Goal: Communication & Community: Answer question/provide support

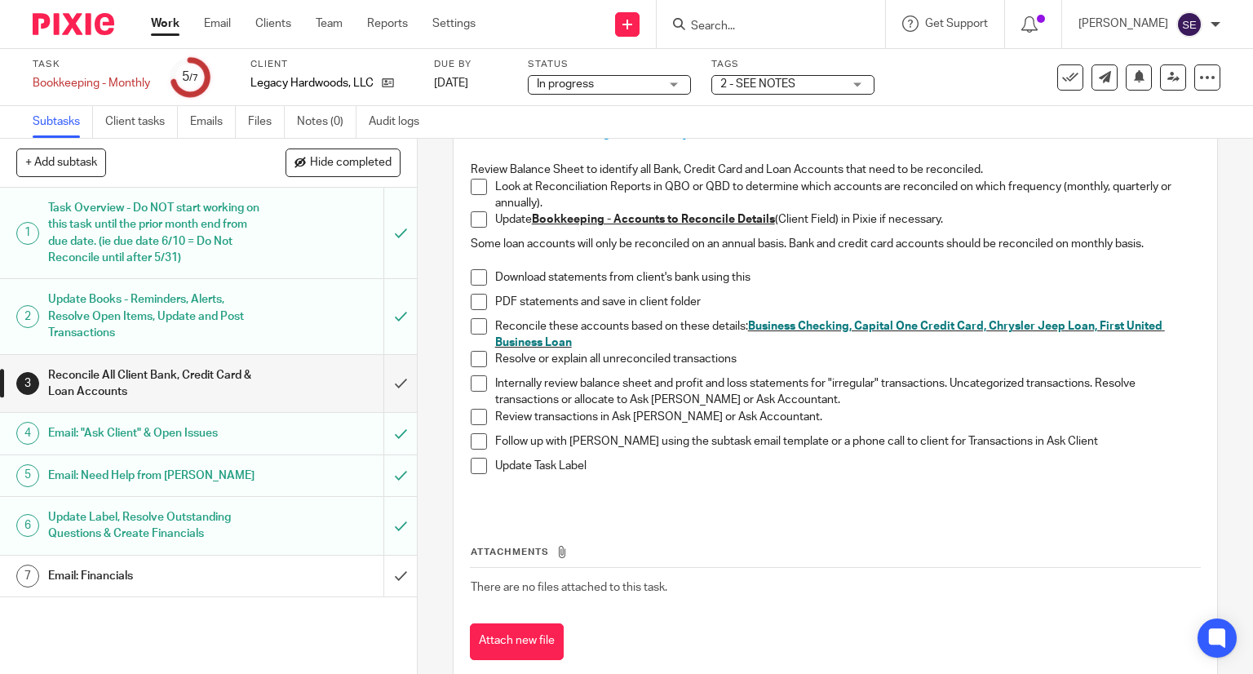
scroll to position [240, 0]
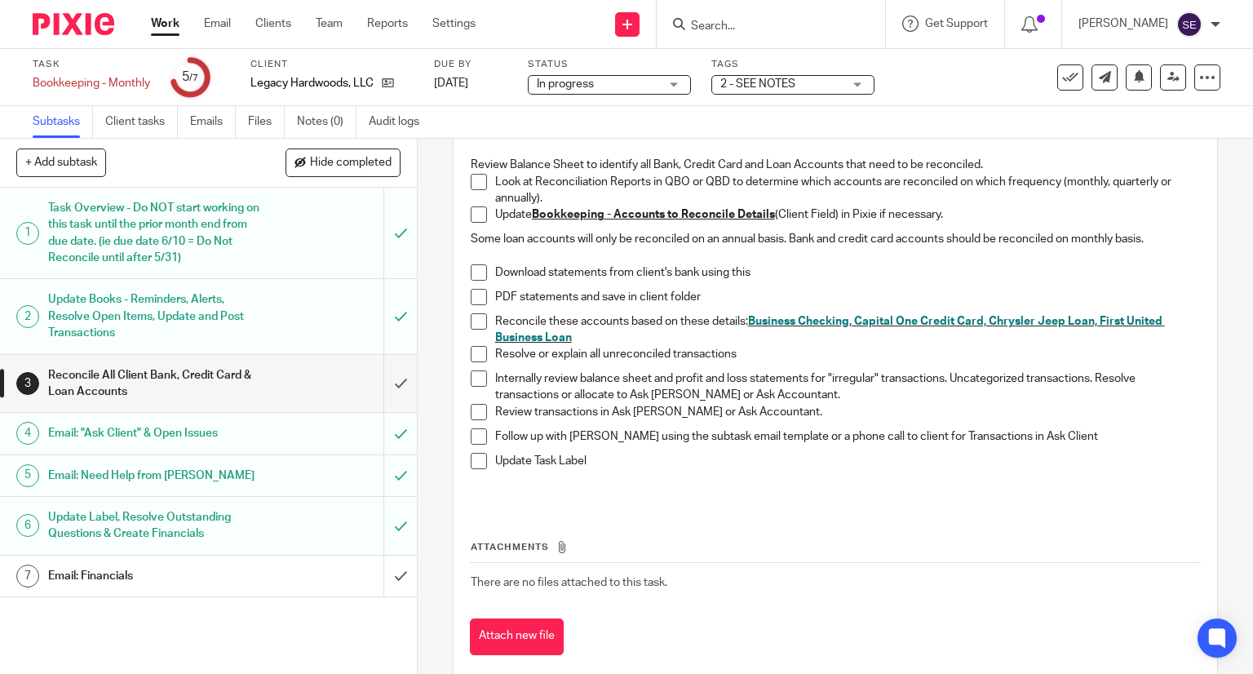
click at [257, 248] on div "Task Overview - Do NOT start working on this task until the prior month end fro…" at bounding box center [207, 233] width 319 height 74
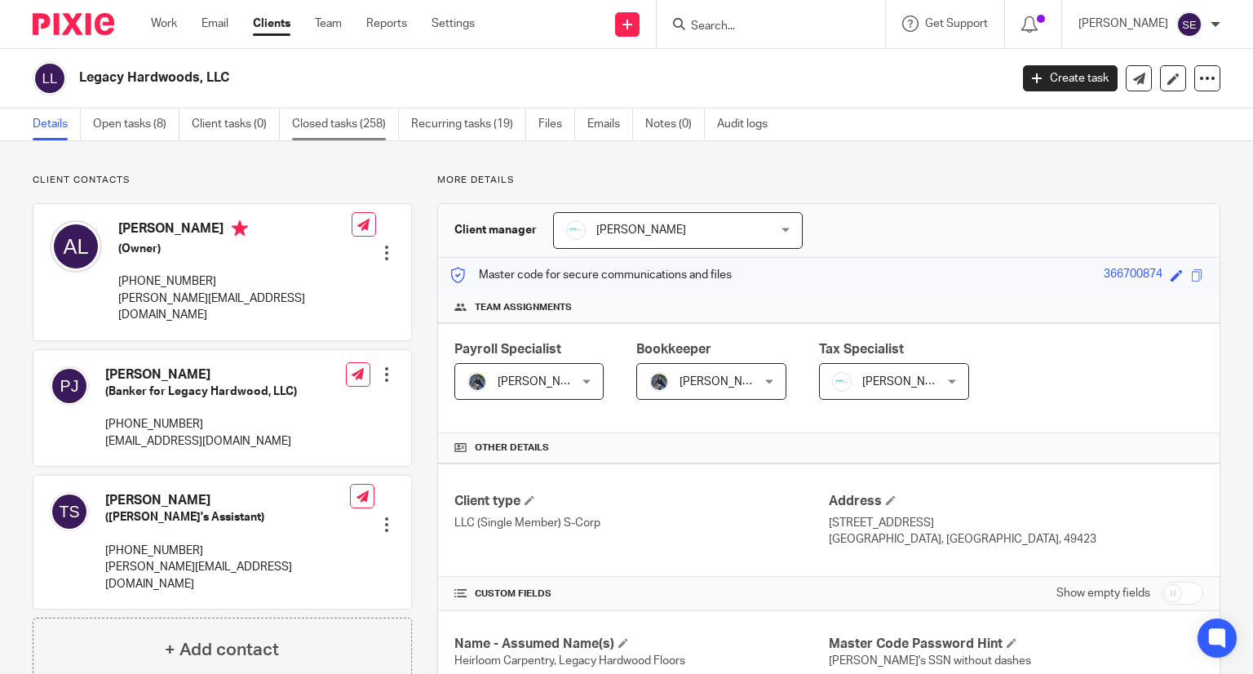
click at [295, 124] on link "Closed tasks (258)" at bounding box center [345, 125] width 107 height 32
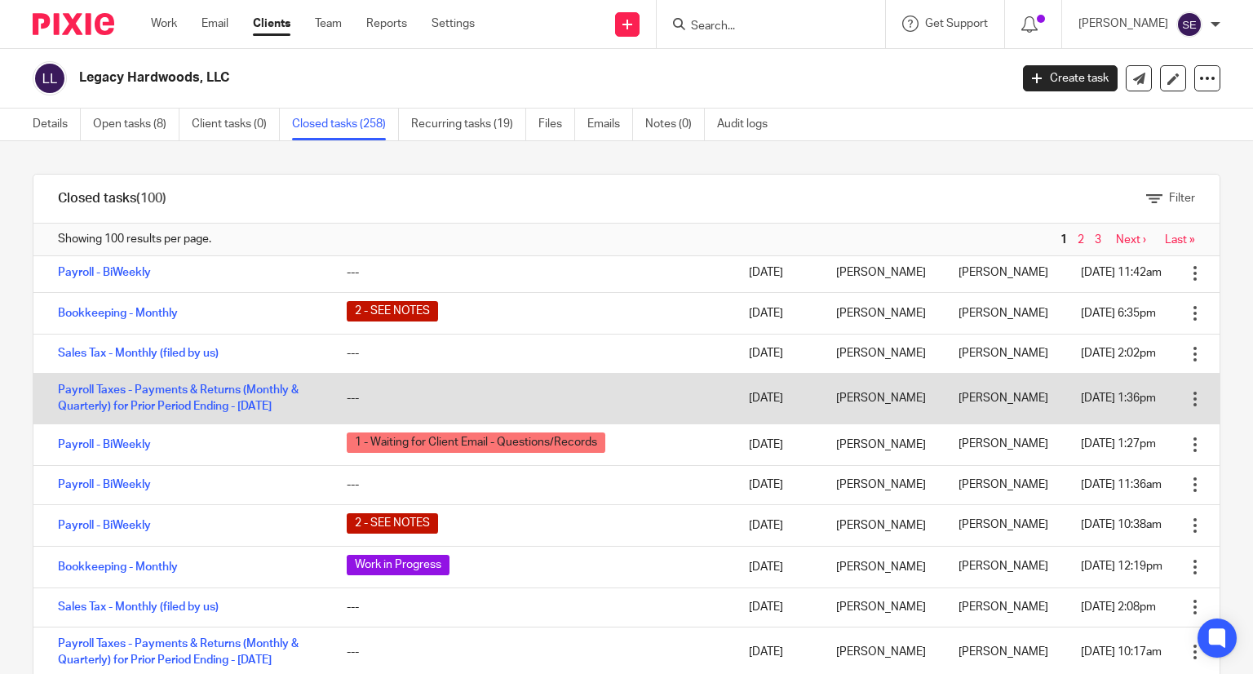
scroll to position [206, 0]
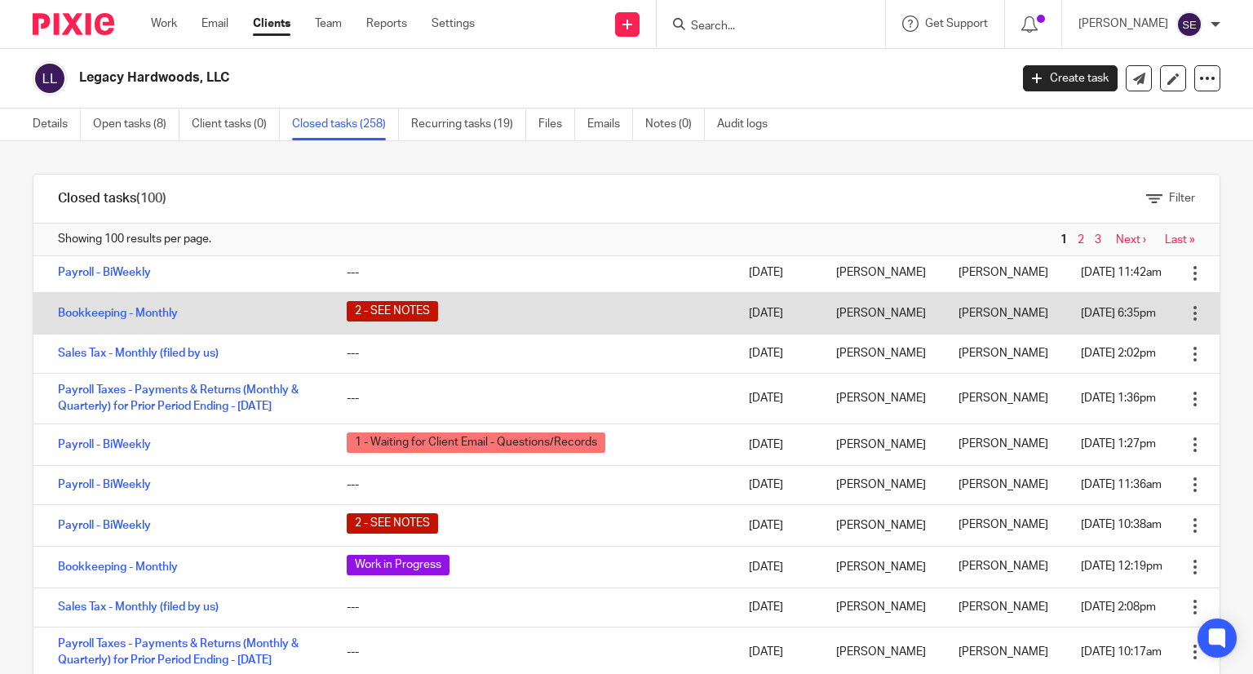
click at [347, 321] on span "2 - SEE NOTES" at bounding box center [392, 311] width 91 height 20
click at [168, 319] on link "Bookkeeping - Monthly" at bounding box center [118, 313] width 120 height 11
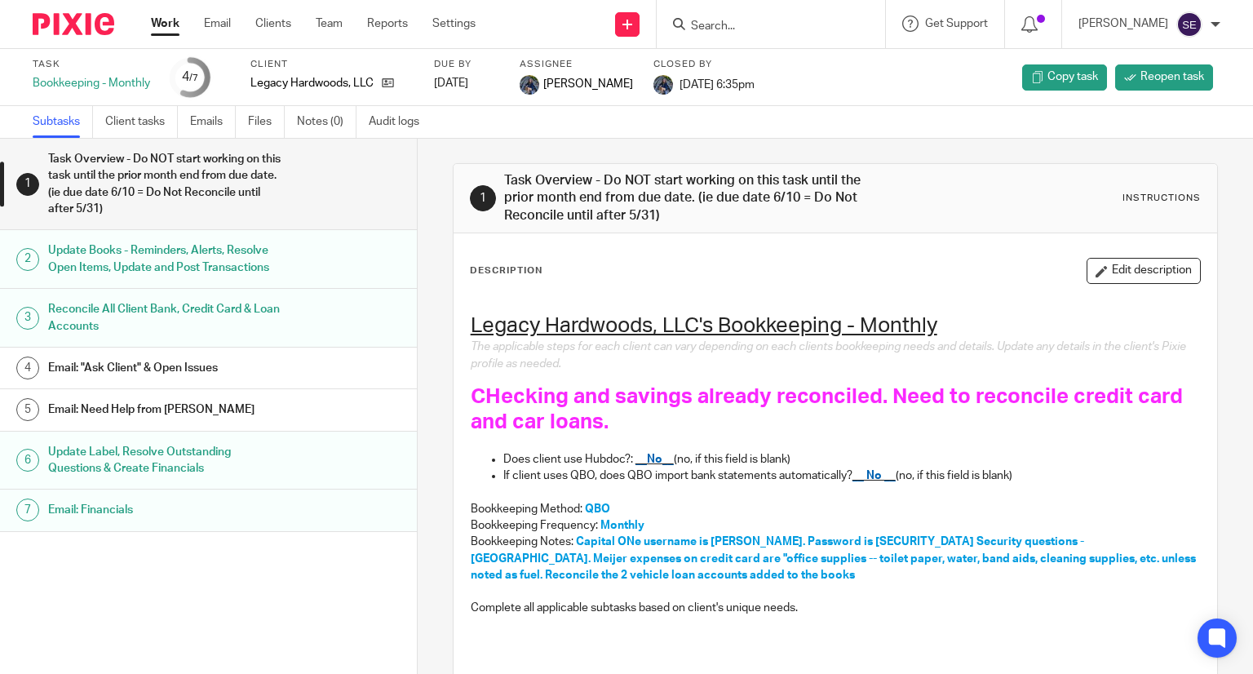
click at [228, 366] on h1 "Email: "Ask Client" & Open Issues" at bounding box center [165, 368] width 235 height 24
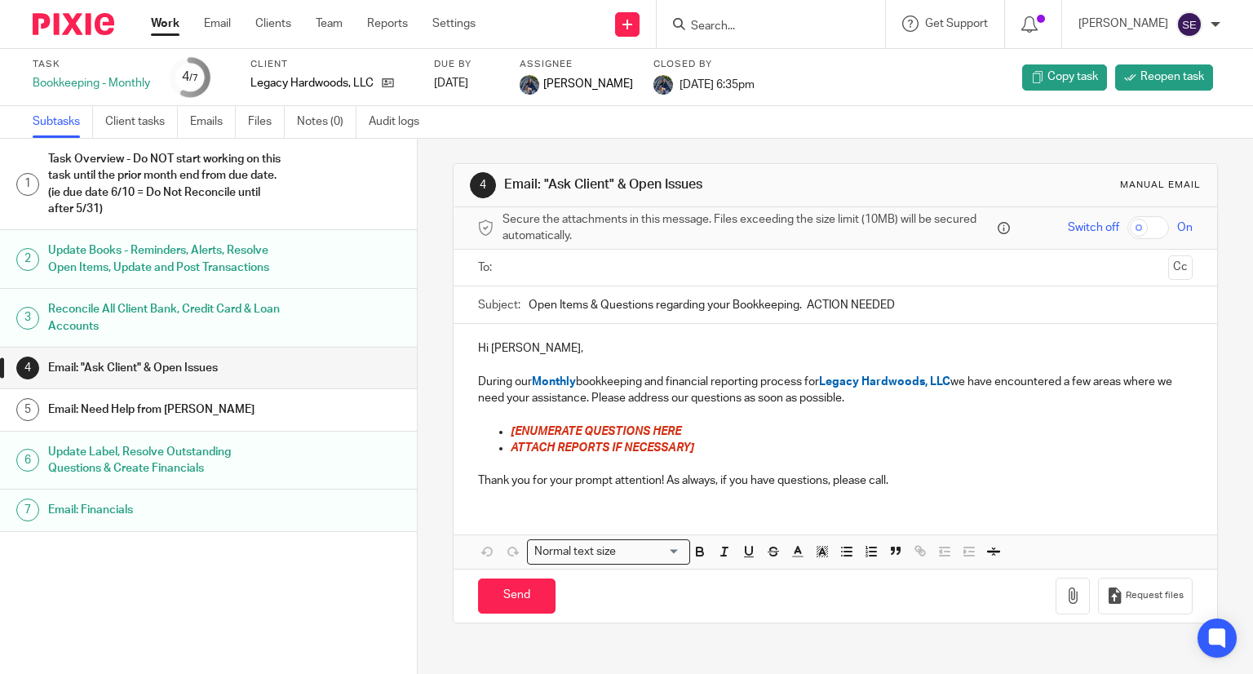
click at [233, 401] on h1 "Email: Need Help from [PERSON_NAME]" at bounding box center [165, 409] width 235 height 24
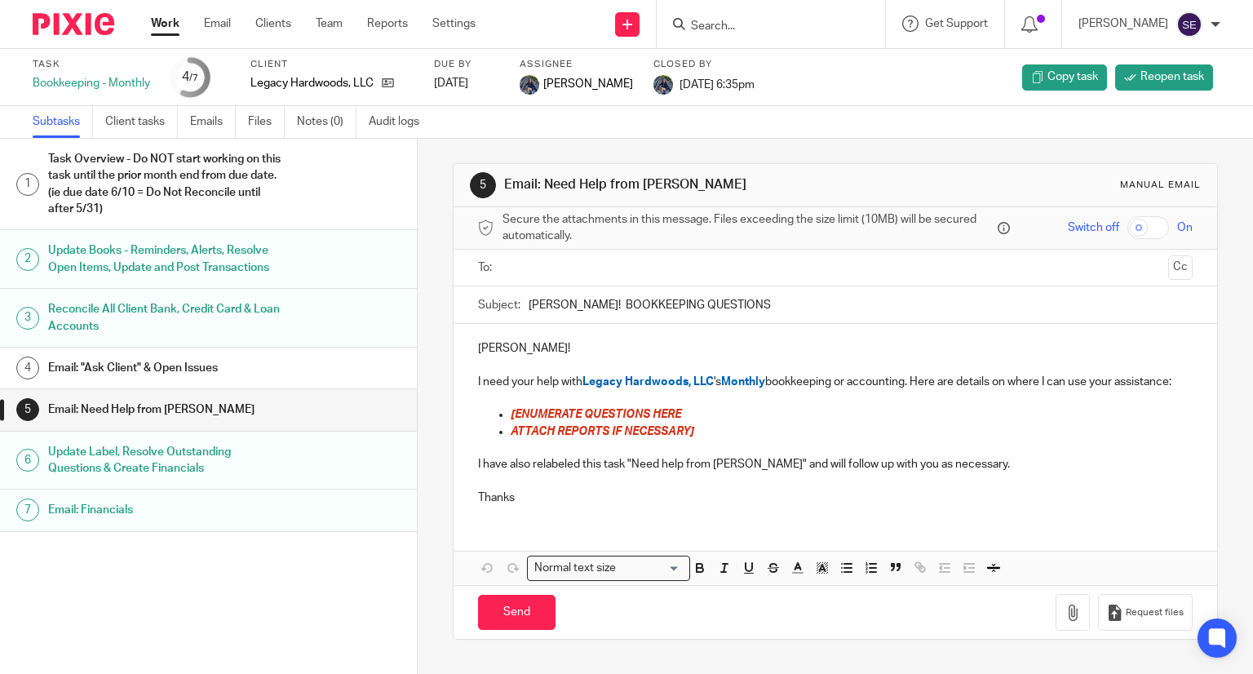
click at [212, 406] on h1 "Email: Need Help from [PERSON_NAME]" at bounding box center [165, 409] width 235 height 24
click at [175, 185] on h1 "Task Overview - Do NOT start working on this task until the prior month end fro…" at bounding box center [165, 184] width 235 height 74
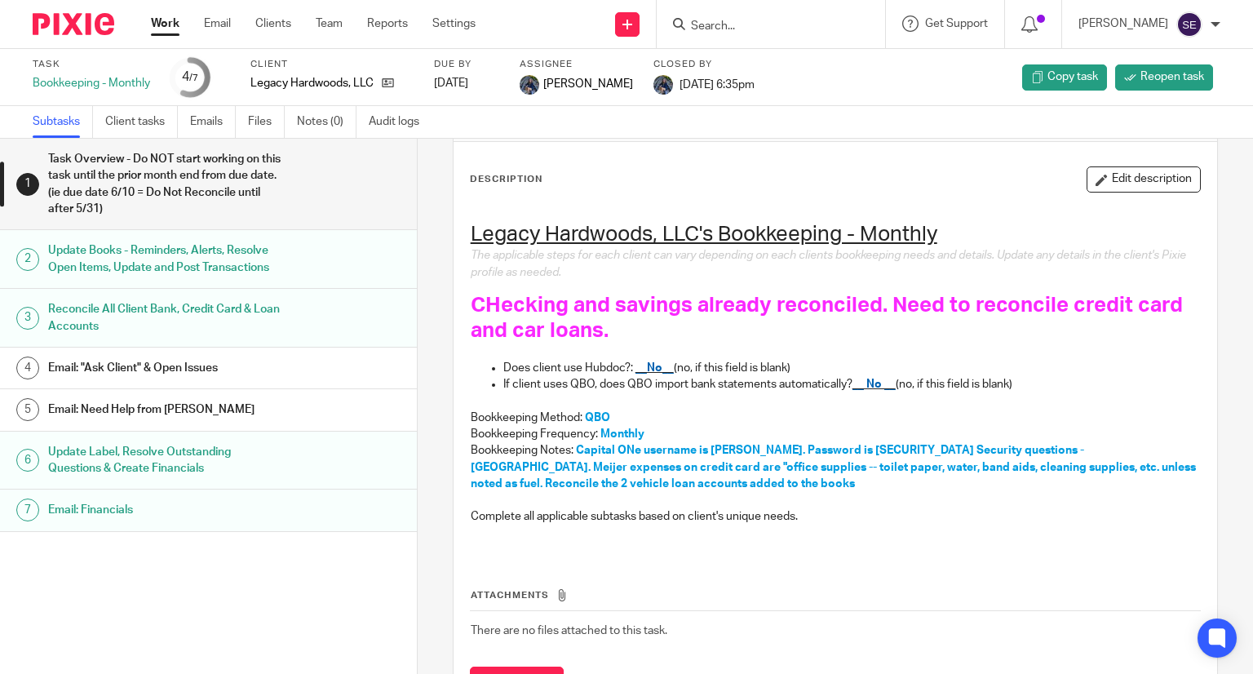
scroll to position [85, 0]
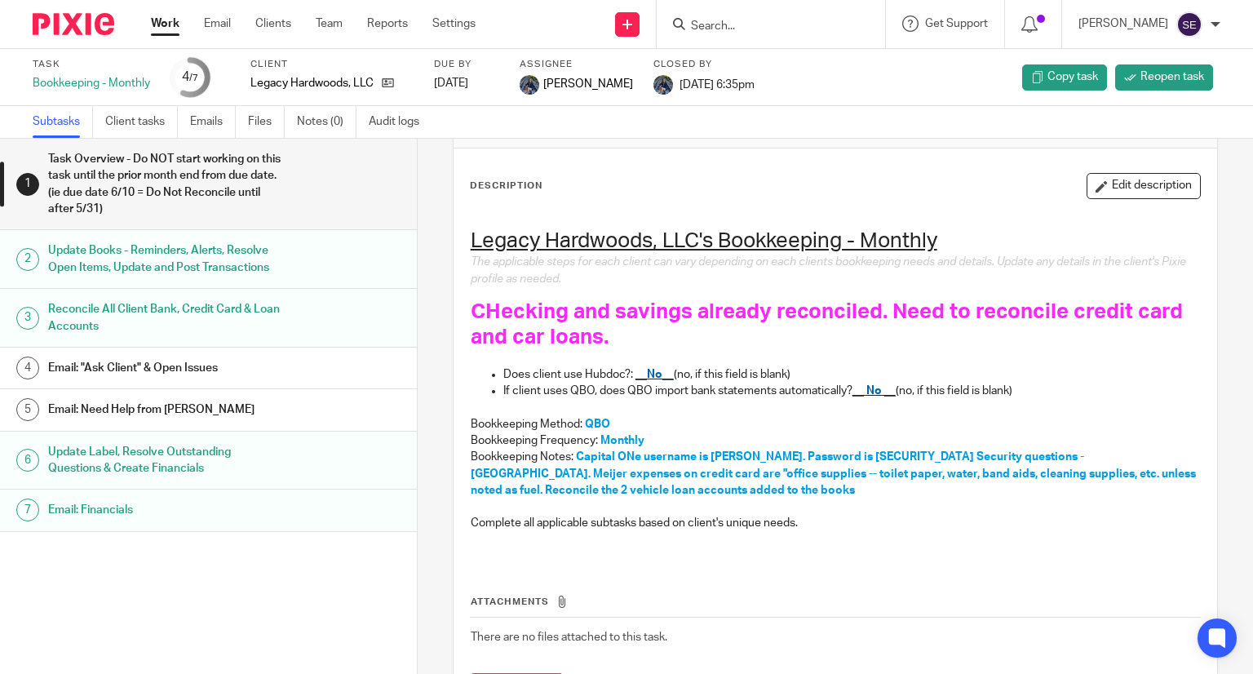
click at [131, 249] on h1 "Update Books - Reminders, Alerts, Resolve Open Items, Update and Post Transacti…" at bounding box center [165, 259] width 235 height 42
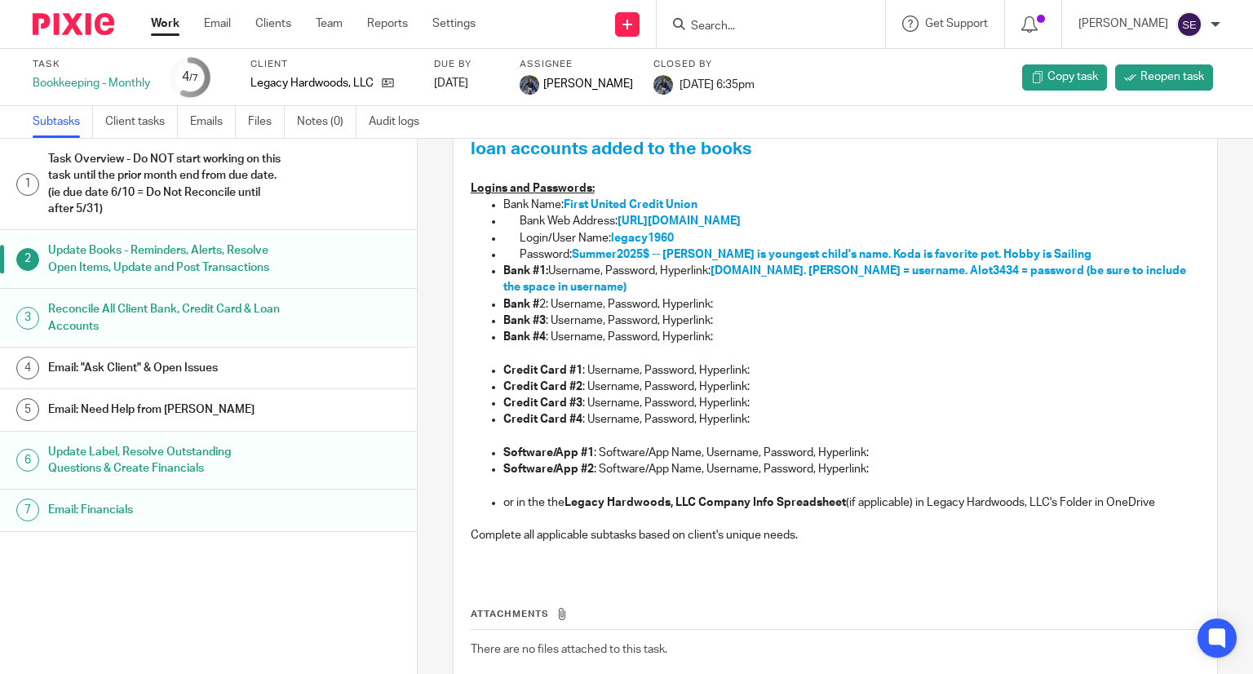
scroll to position [514, 0]
click at [100, 629] on div "1 Task Overview - Do NOT start working on this task until the prior month end f…" at bounding box center [209, 406] width 418 height 535
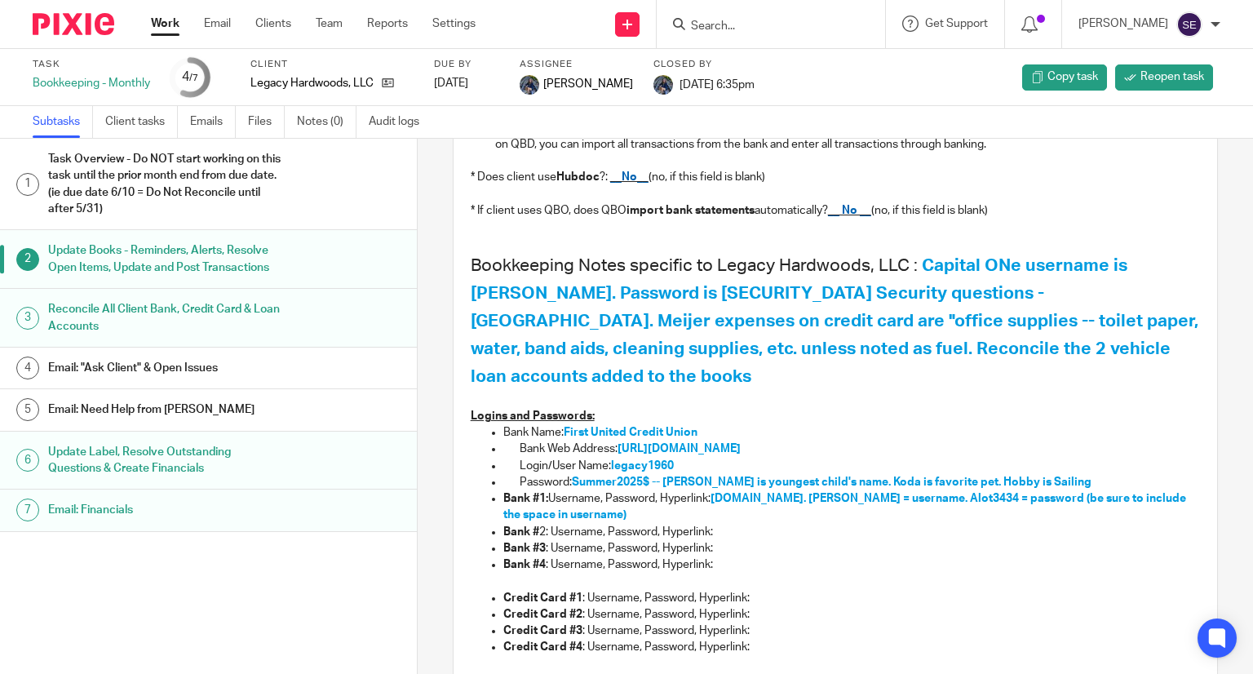
scroll to position [282, 0]
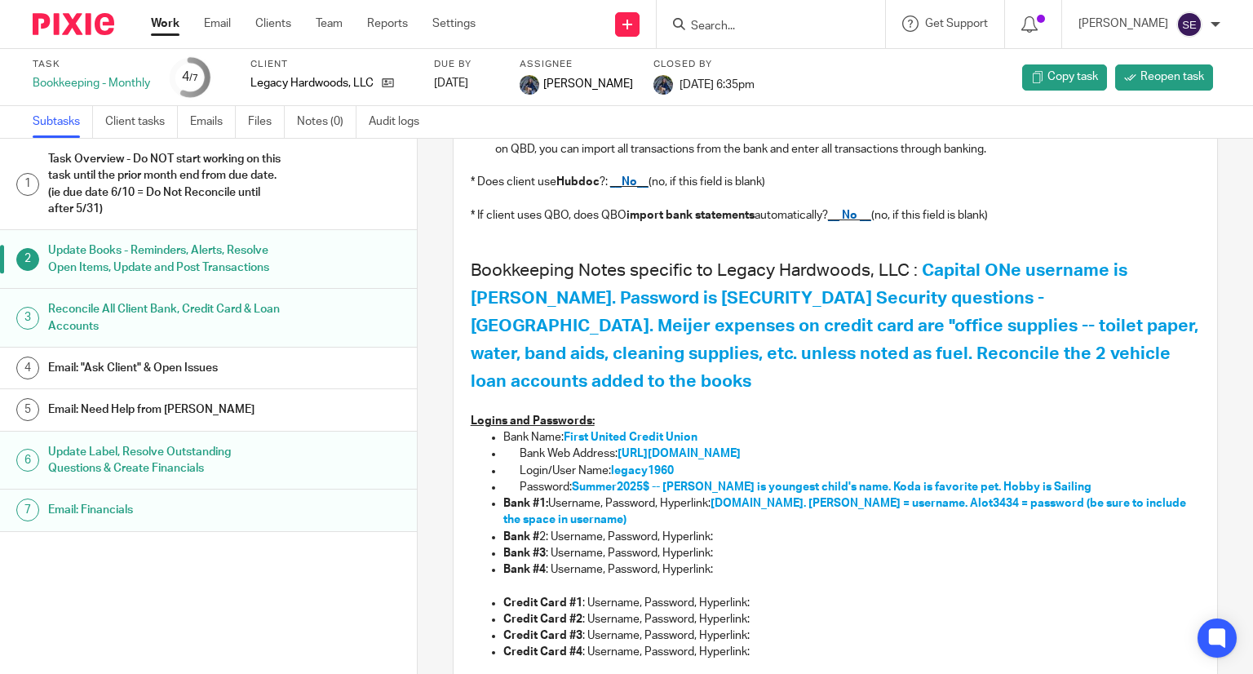
click at [181, 264] on h1 "Update Books - Reminders, Alerts, Resolve Open Items, Update and Post Transacti…" at bounding box center [165, 259] width 235 height 42
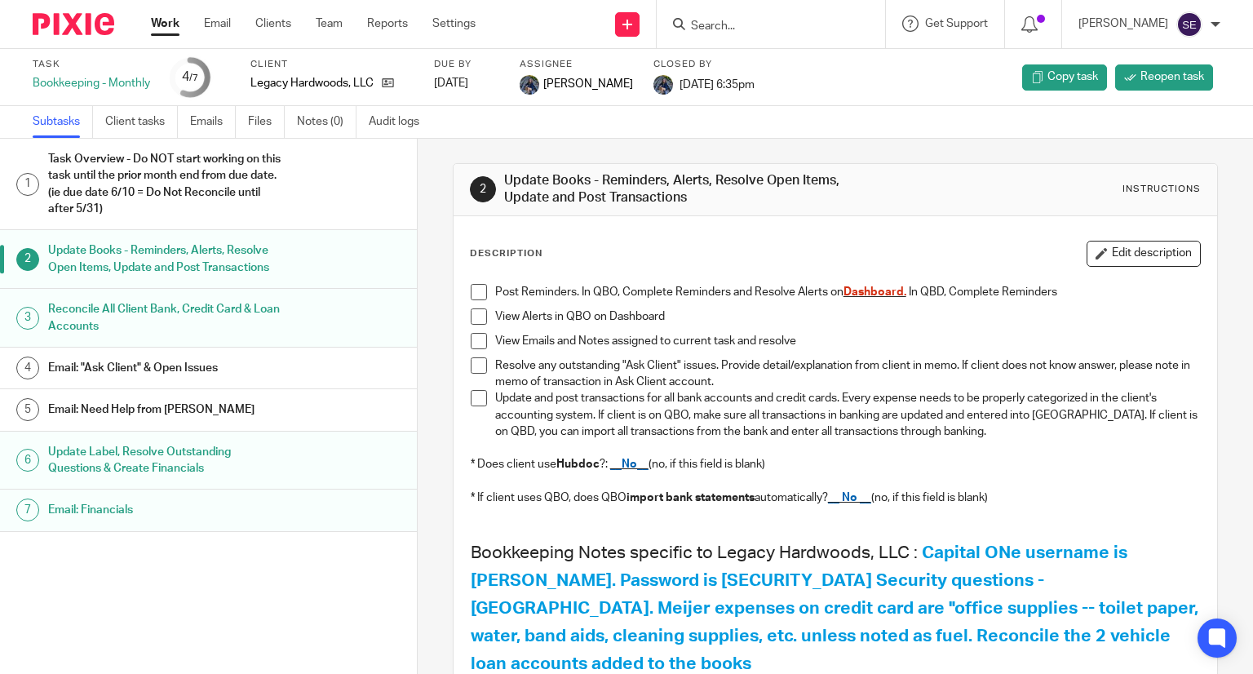
scroll to position [25, 0]
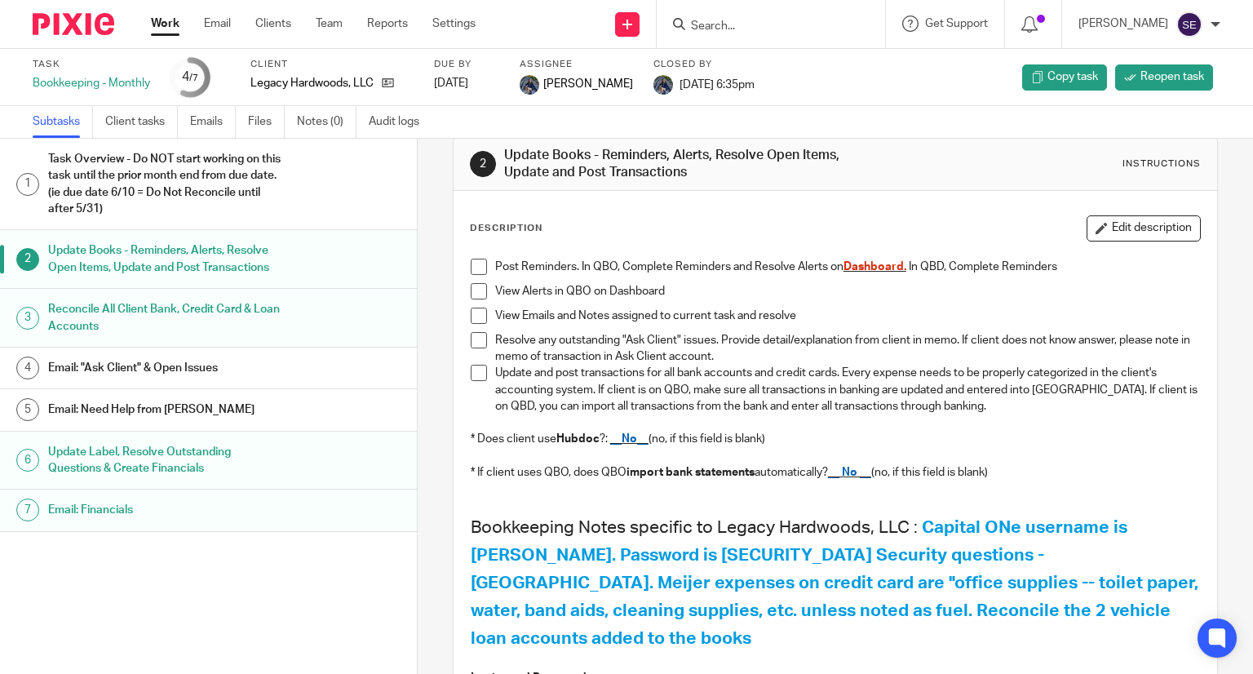
click at [113, 179] on h1 "Task Overview - Do NOT start working on this task until the prior month end fro…" at bounding box center [165, 184] width 235 height 74
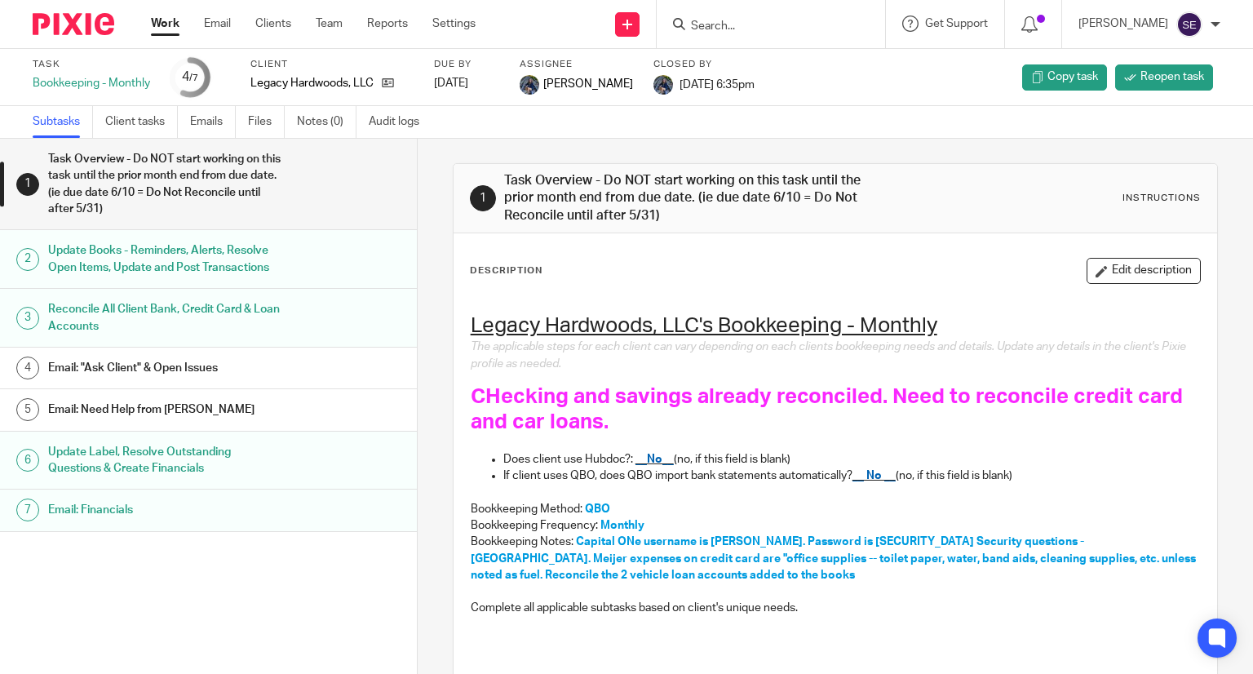
click at [135, 308] on h1 "Reconcile All Client Bank, Credit Card & Loan Accounts" at bounding box center [165, 318] width 235 height 42
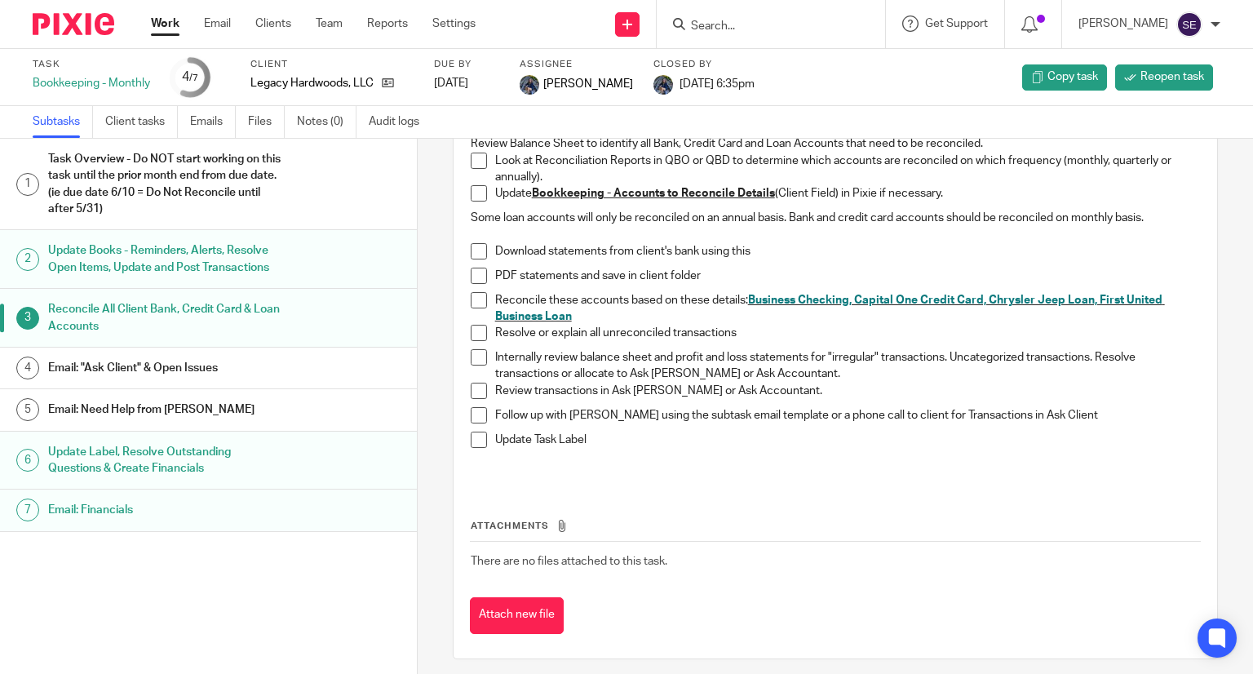
scroll to position [269, 0]
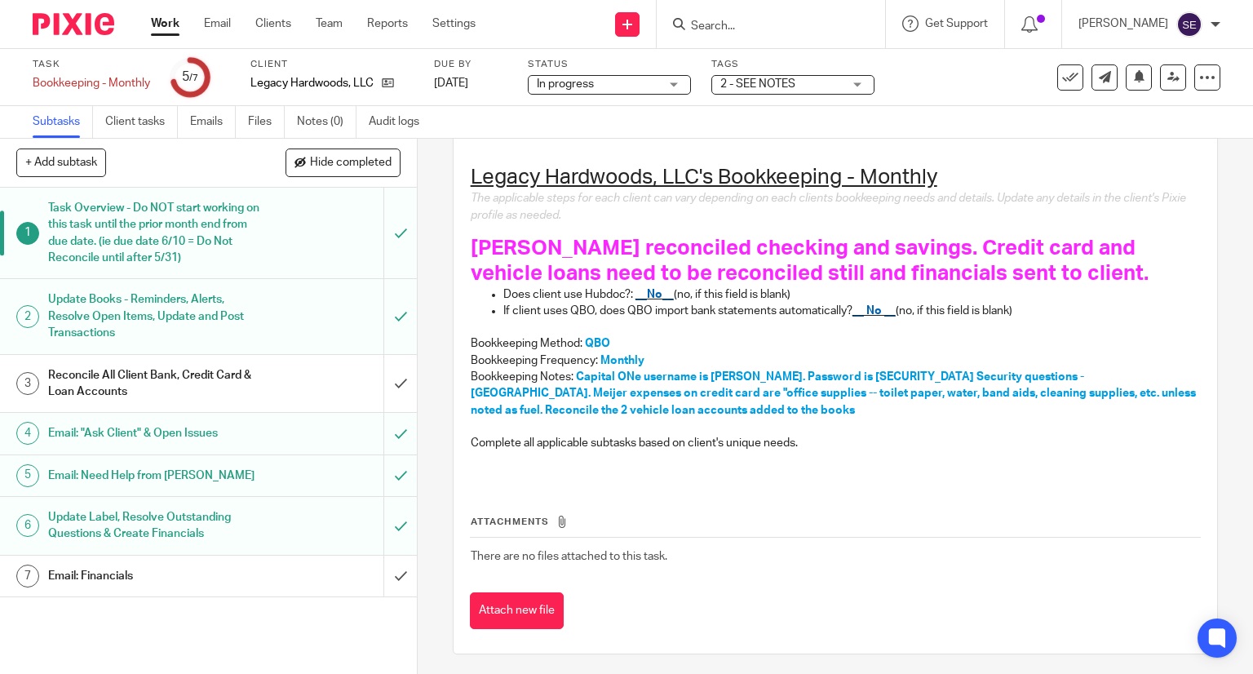
scroll to position [153, 0]
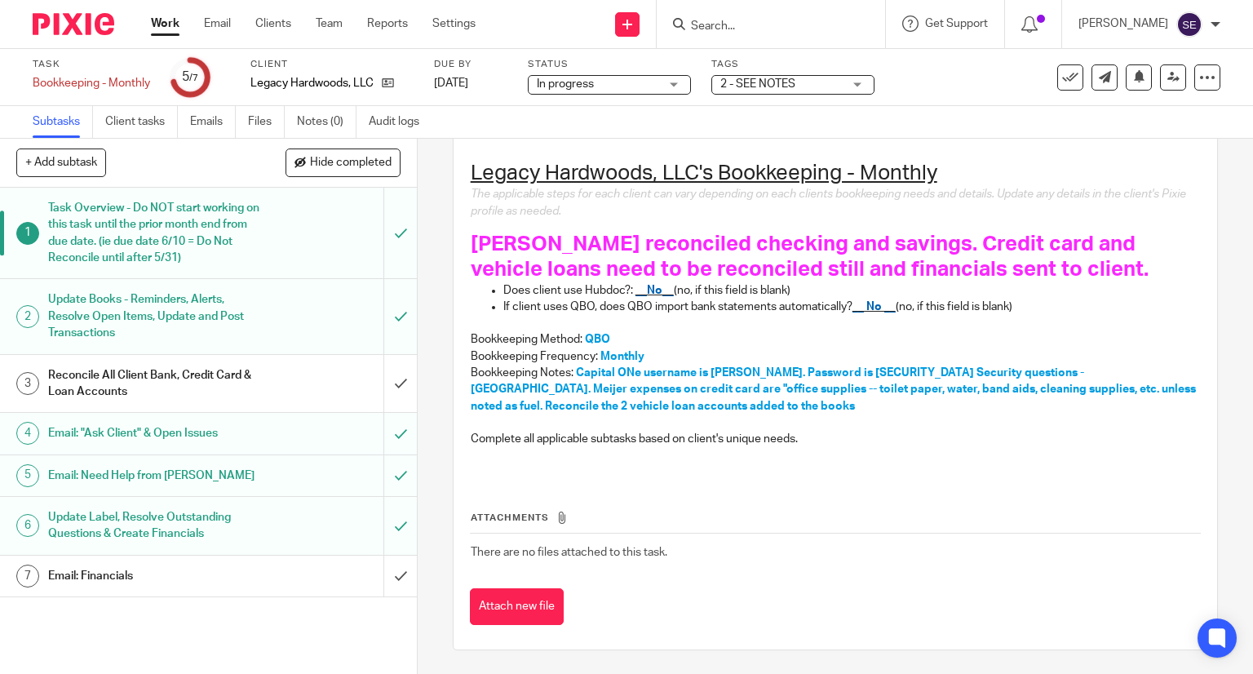
click at [235, 392] on h1 "Reconcile All Client Bank, Credit Card & Loan Accounts" at bounding box center [154, 384] width 213 height 42
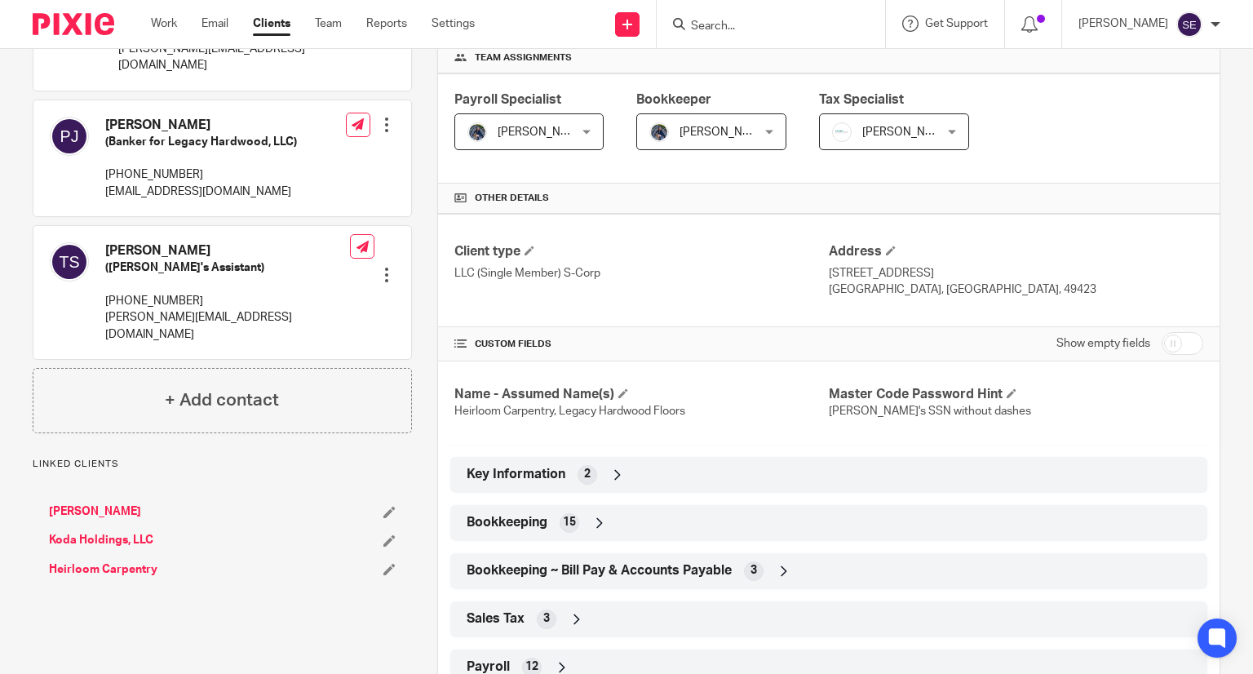
scroll to position [279, 0]
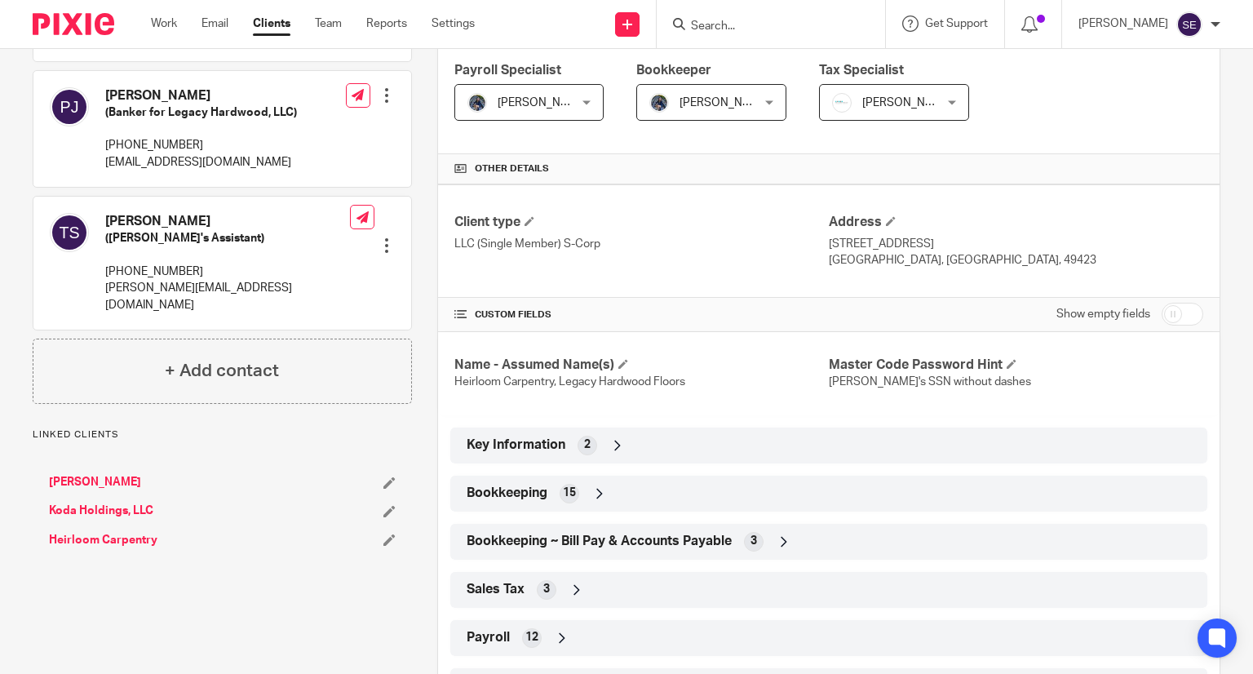
click at [617, 448] on icon at bounding box center [618, 445] width 16 height 16
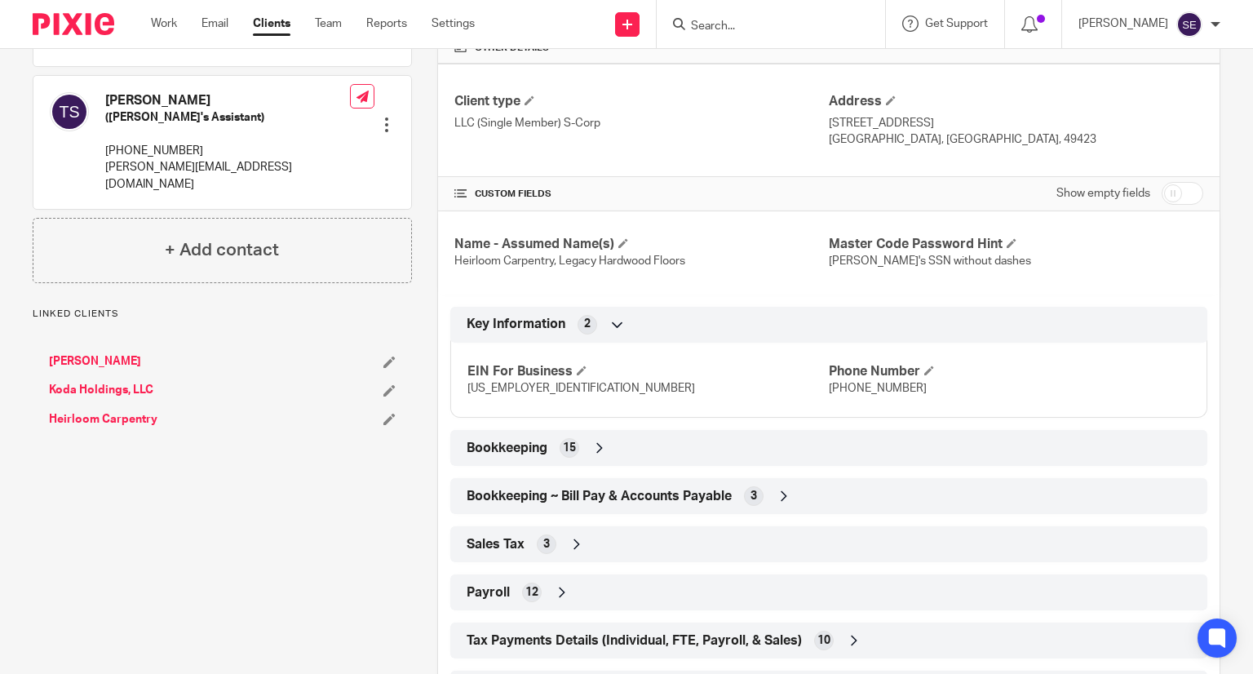
scroll to position [418, 0]
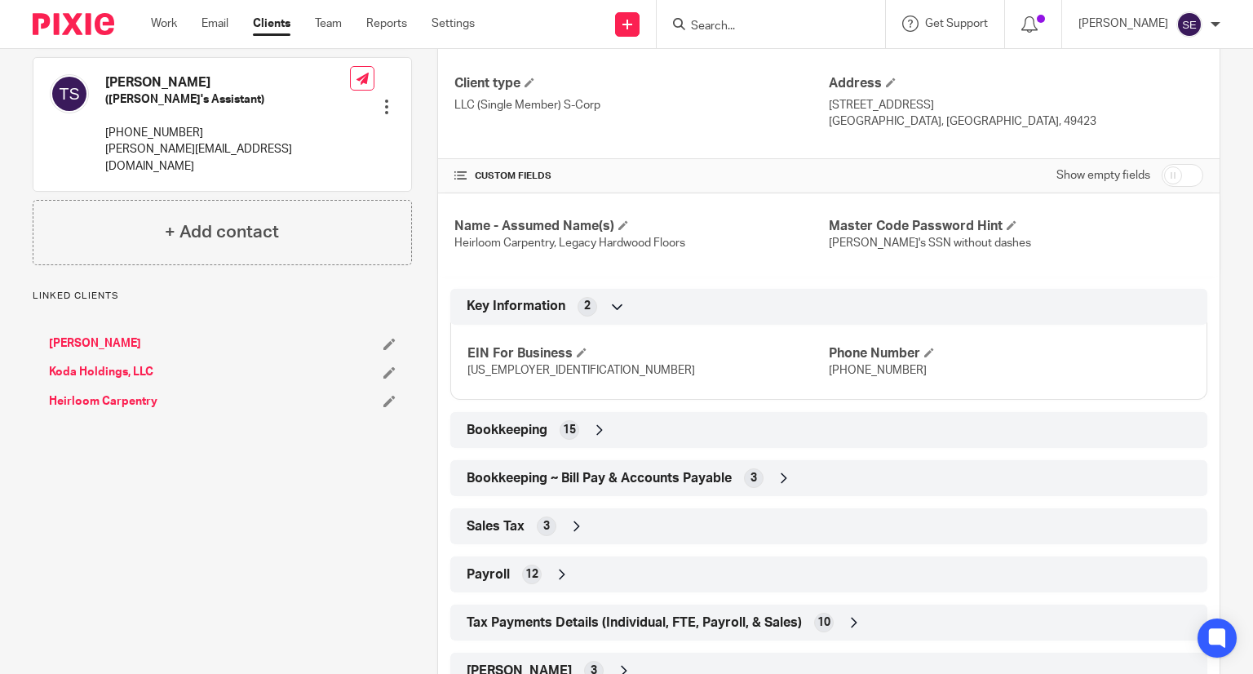
click at [675, 423] on div "Bookkeeping 15" at bounding box center [829, 430] width 733 height 28
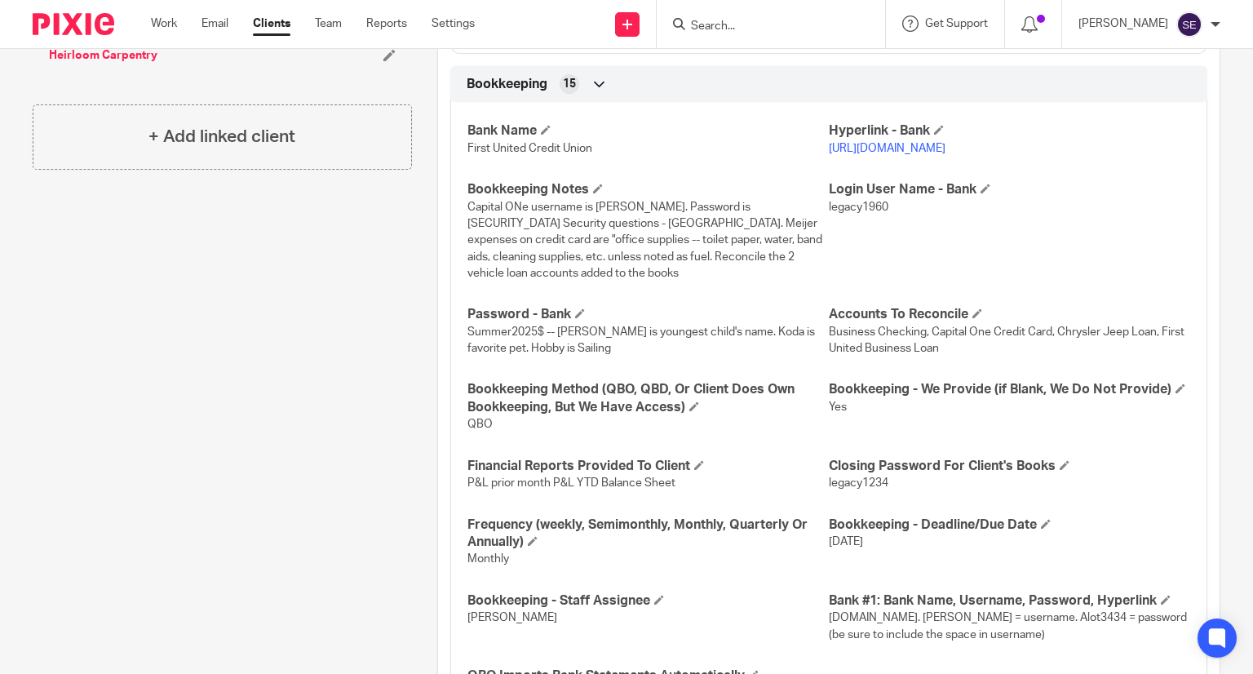
scroll to position [765, 0]
click at [568, 330] on span "Summer2025$ -- Danafish is youngest child's name. Koda is favorite pet. Hobby i…" at bounding box center [642, 339] width 348 height 28
copy span "Danafish"
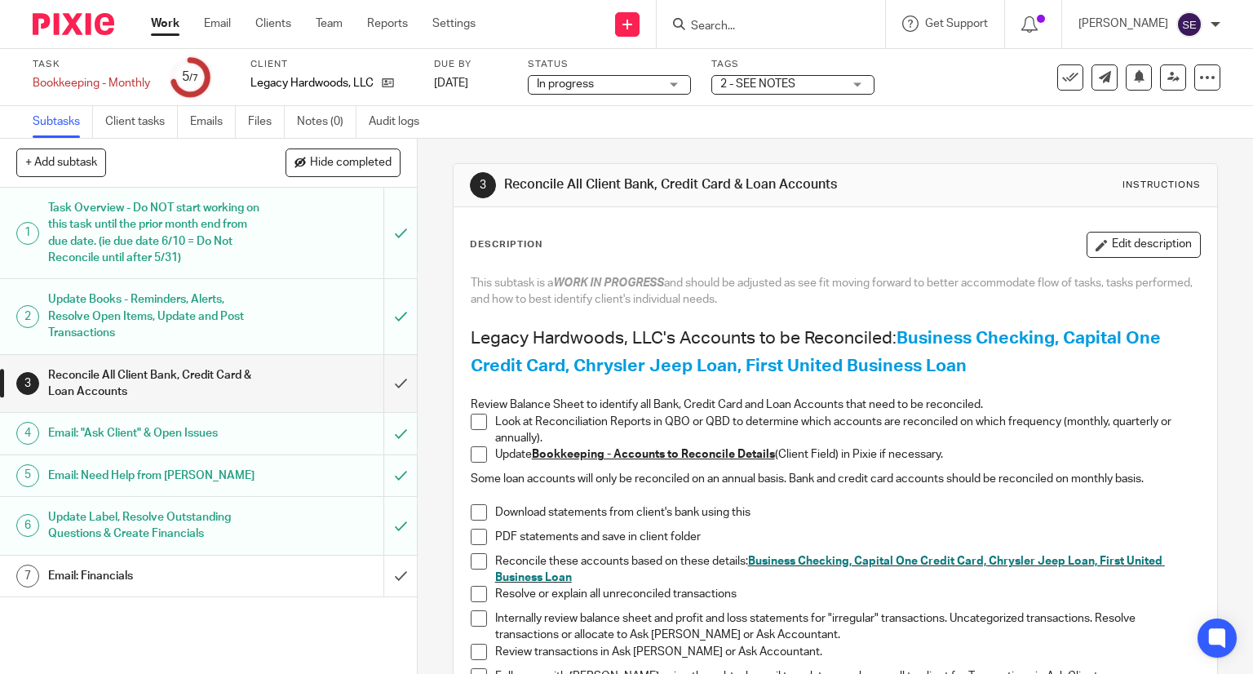
click at [640, 187] on h1 "Reconcile All Client Bank, Credit Card & Loan Accounts" at bounding box center [687, 184] width 366 height 17
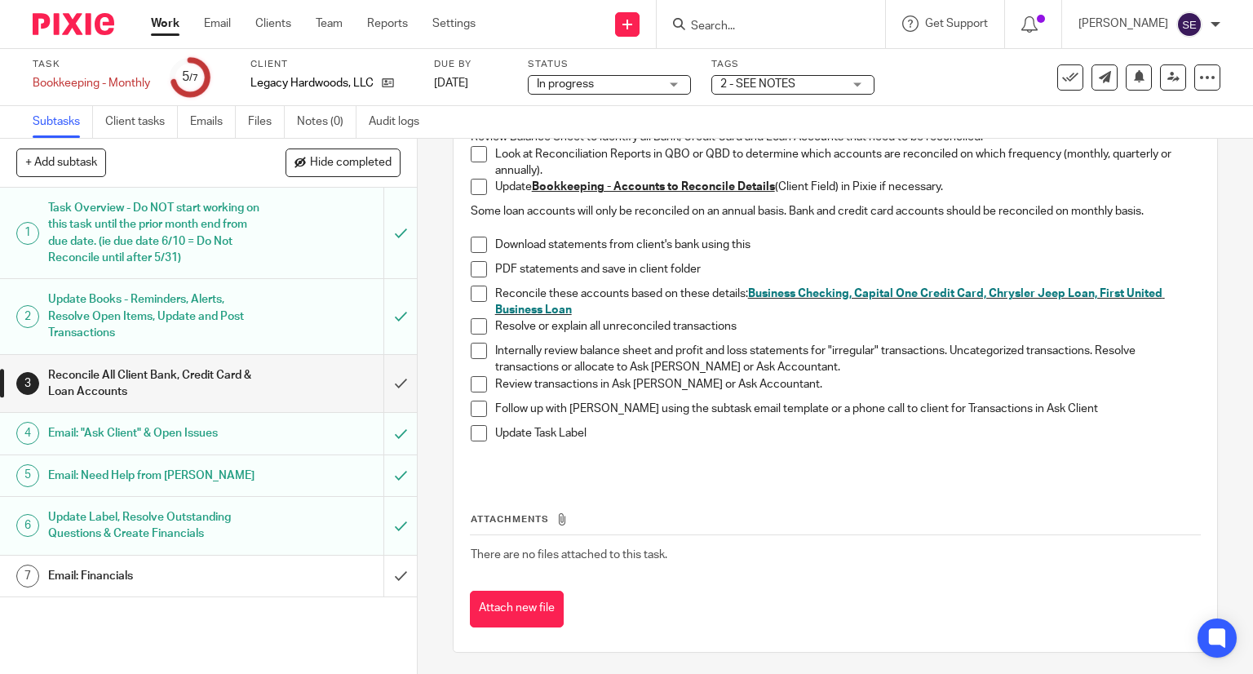
scroll to position [269, 0]
click at [135, 374] on h1 "Reconcile All Client Bank, Credit Card & Loan Accounts" at bounding box center [154, 384] width 213 height 42
click at [196, 590] on link "7 Email: Financials" at bounding box center [192, 576] width 384 height 41
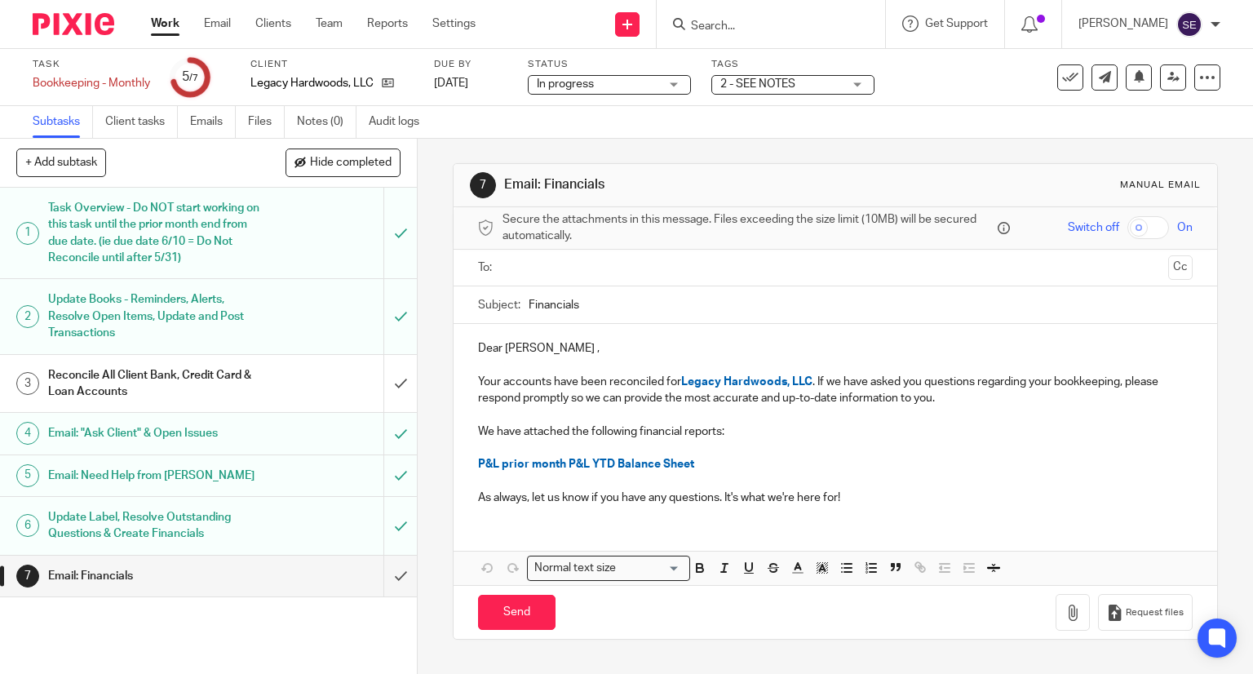
click at [595, 309] on input "Financials" at bounding box center [861, 304] width 665 height 37
type input "Financials & Intro"
click at [596, 385] on p "Your accounts have been reconciled for Legacy Hardwoods, LLC . If we have asked…" at bounding box center [836, 390] width 716 height 33
click at [990, 401] on p "Your accounts have been reconciled for Legacy Hardwoods, LLC . If we have asked…" at bounding box center [836, 390] width 716 height 33
click at [963, 401] on p "Your accounts have been reconciled for Legacy Hardwoods, LLC . If we have asked…" at bounding box center [836, 390] width 716 height 33
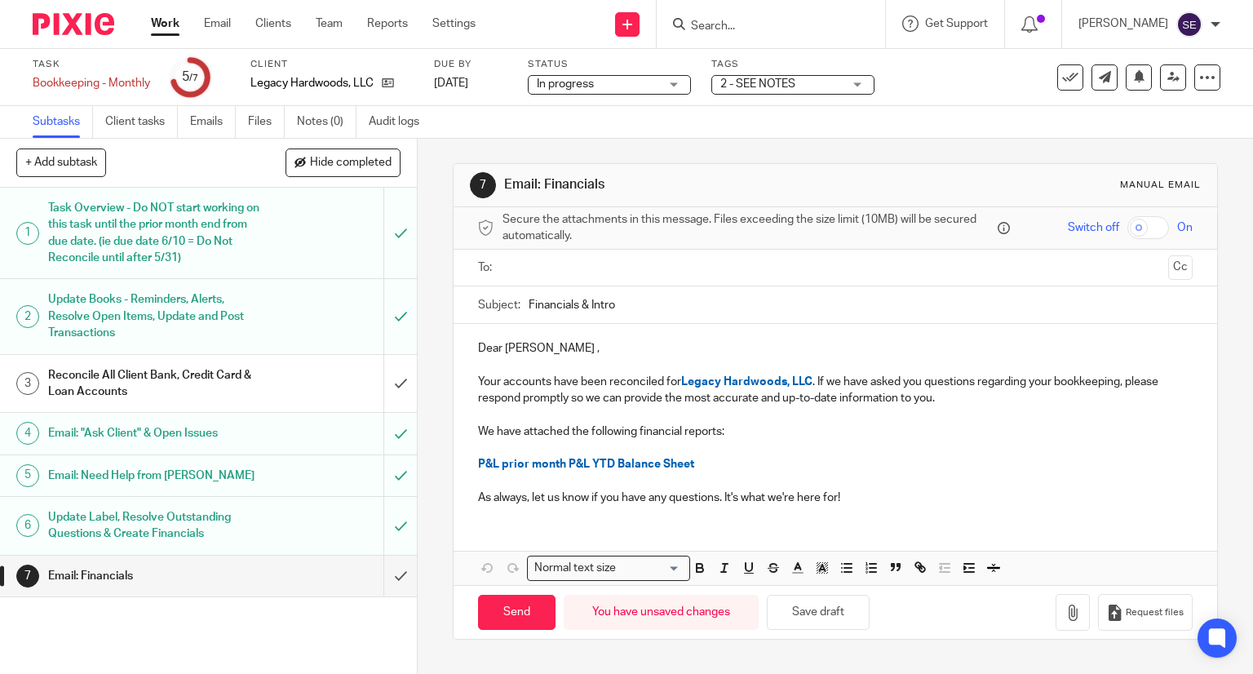
drag, startPoint x: 940, startPoint y: 402, endPoint x: 816, endPoint y: 376, distance: 126.7
click at [816, 376] on p "Your accounts have been reconciled for Legacy Hardwoods, LLC . If we have asked…" at bounding box center [836, 390] width 716 height 33
click at [911, 369] on p at bounding box center [836, 365] width 716 height 16
drag, startPoint x: 917, startPoint y: 388, endPoint x: 815, endPoint y: 384, distance: 102.1
click at [815, 384] on p "Your accounts have been reconciled for Legacy Hardwoods, LLC . If we have asked…" at bounding box center [836, 390] width 716 height 33
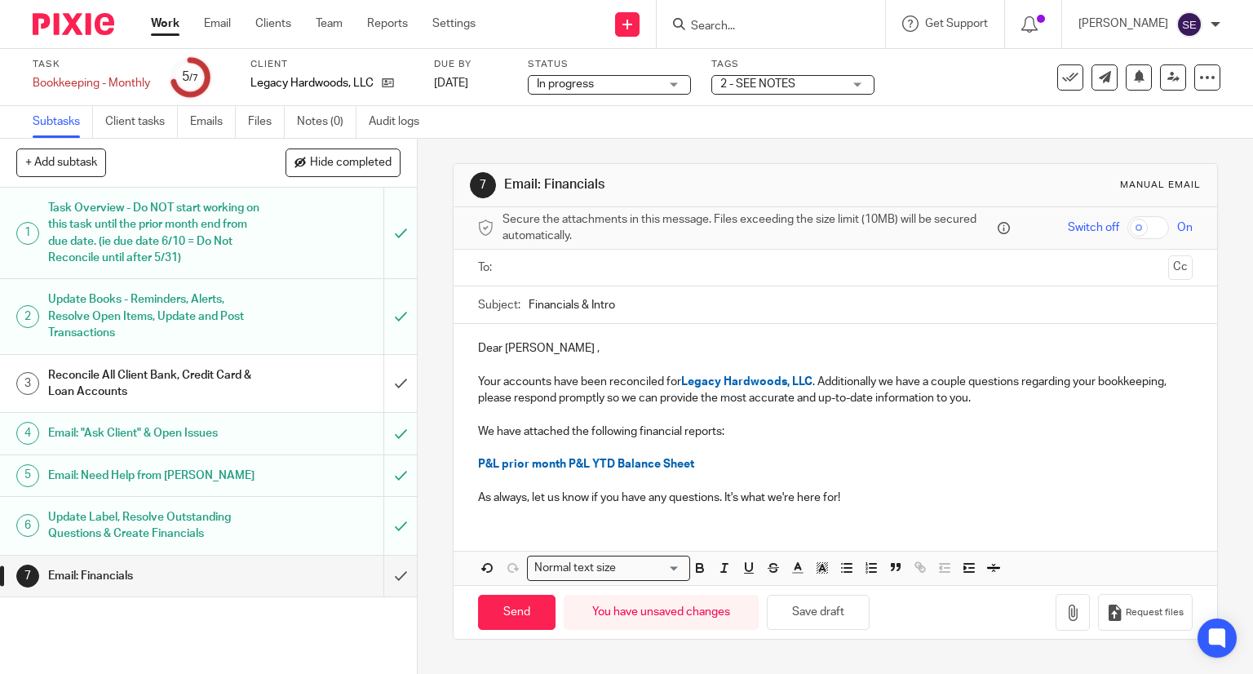
click at [997, 397] on p "Your accounts have been reconciled for Legacy Hardwoods, LLC . Additionally we …" at bounding box center [836, 390] width 716 height 33
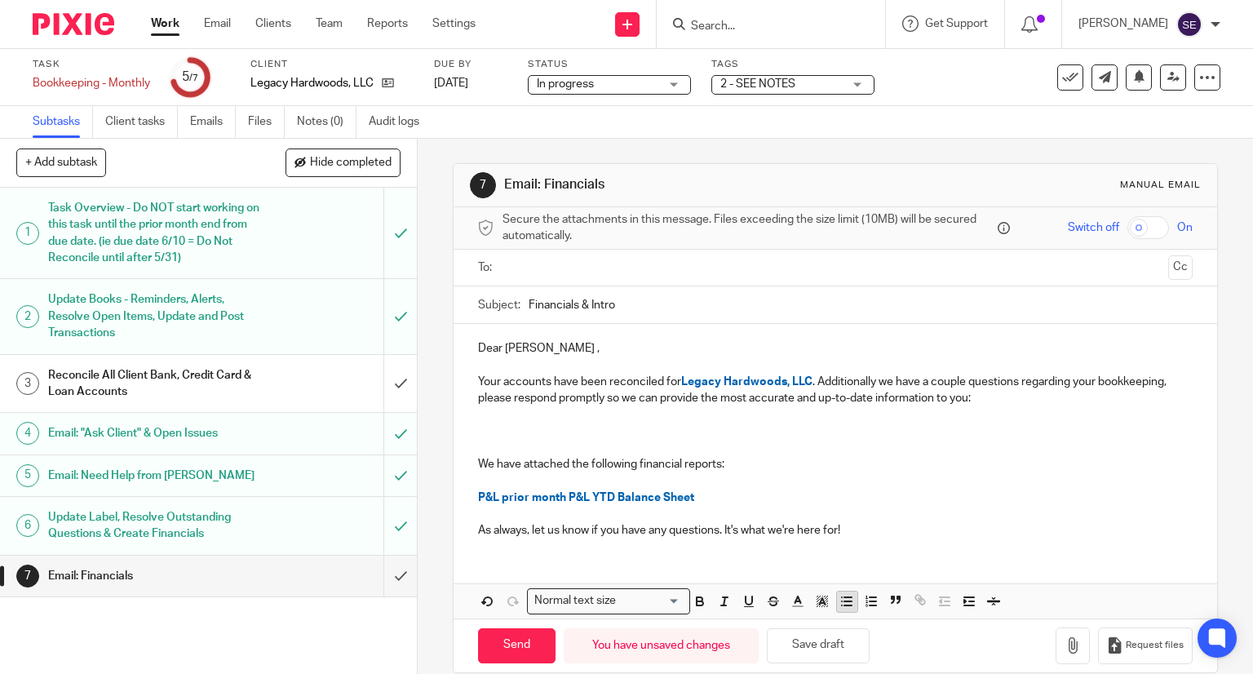
click at [842, 601] on icon "button" at bounding box center [847, 601] width 15 height 15
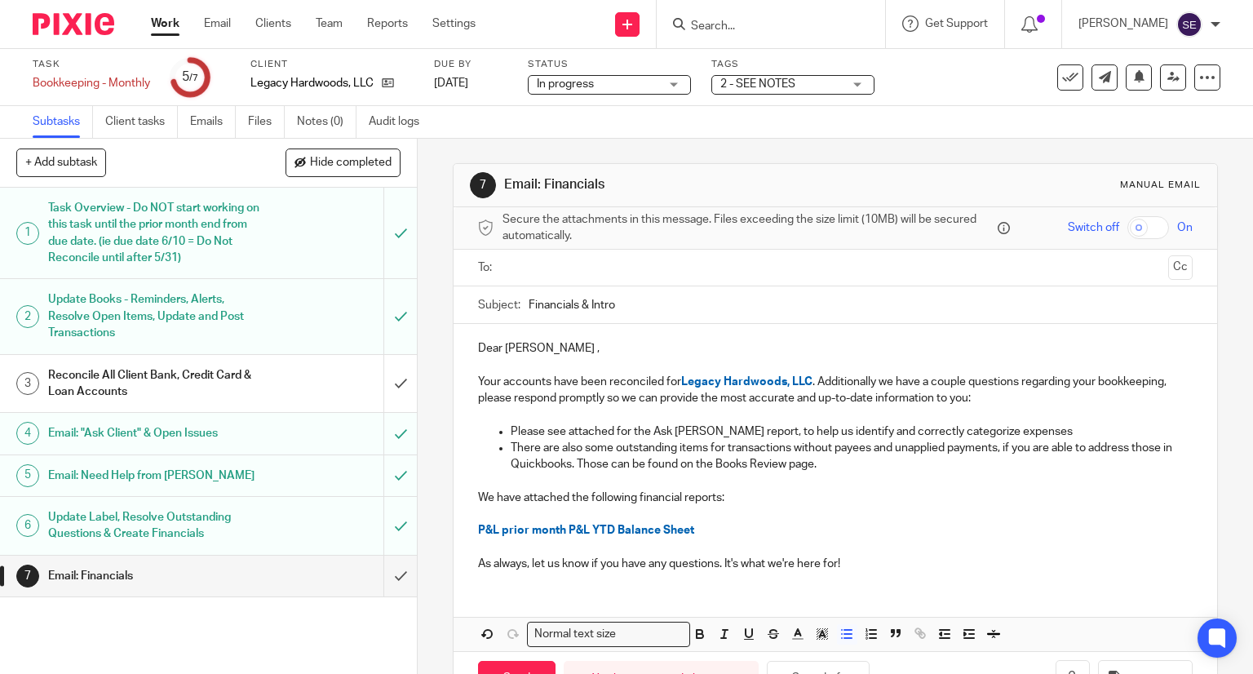
click at [470, 383] on div "Dear Andrew , Your accounts have been reconciled for Legacy Hardwoods, LLC . Ad…" at bounding box center [836, 454] width 765 height 260
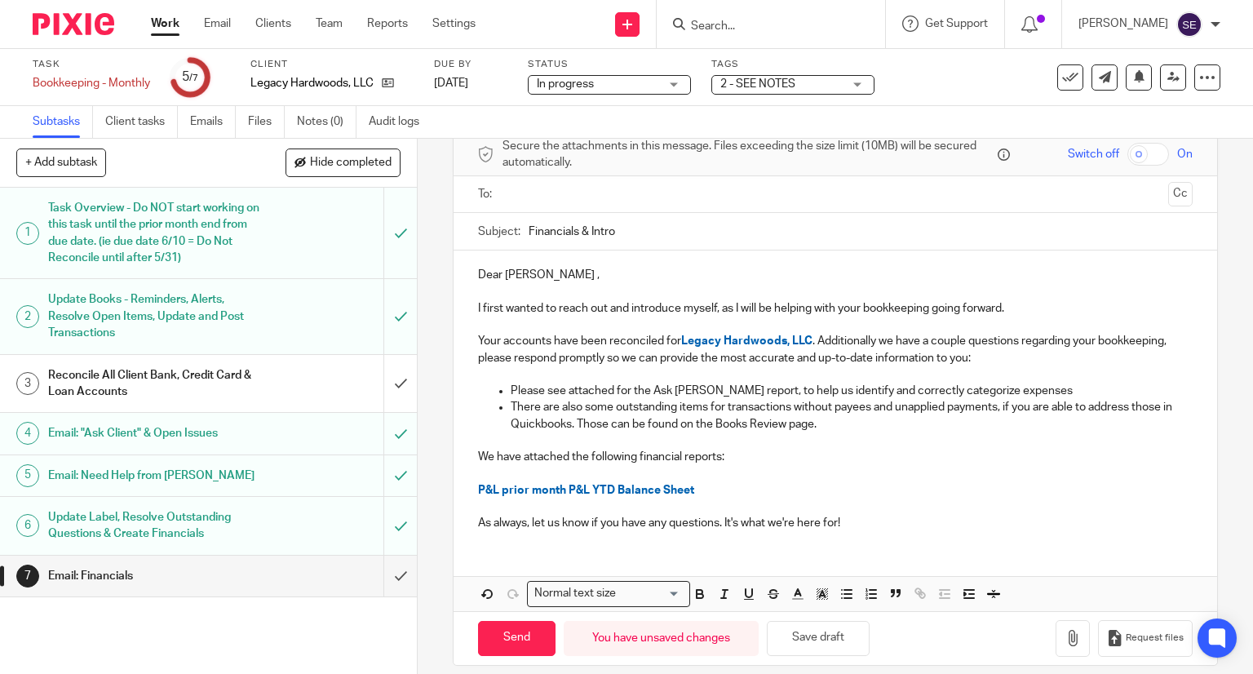
scroll to position [75, 0]
click at [760, 463] on p at bounding box center [836, 471] width 716 height 16
click at [719, 454] on p "We have attached the following financial reports:" at bounding box center [836, 455] width 716 height 16
click at [742, 450] on p "We have attached the following financial reports:" at bounding box center [836, 455] width 716 height 16
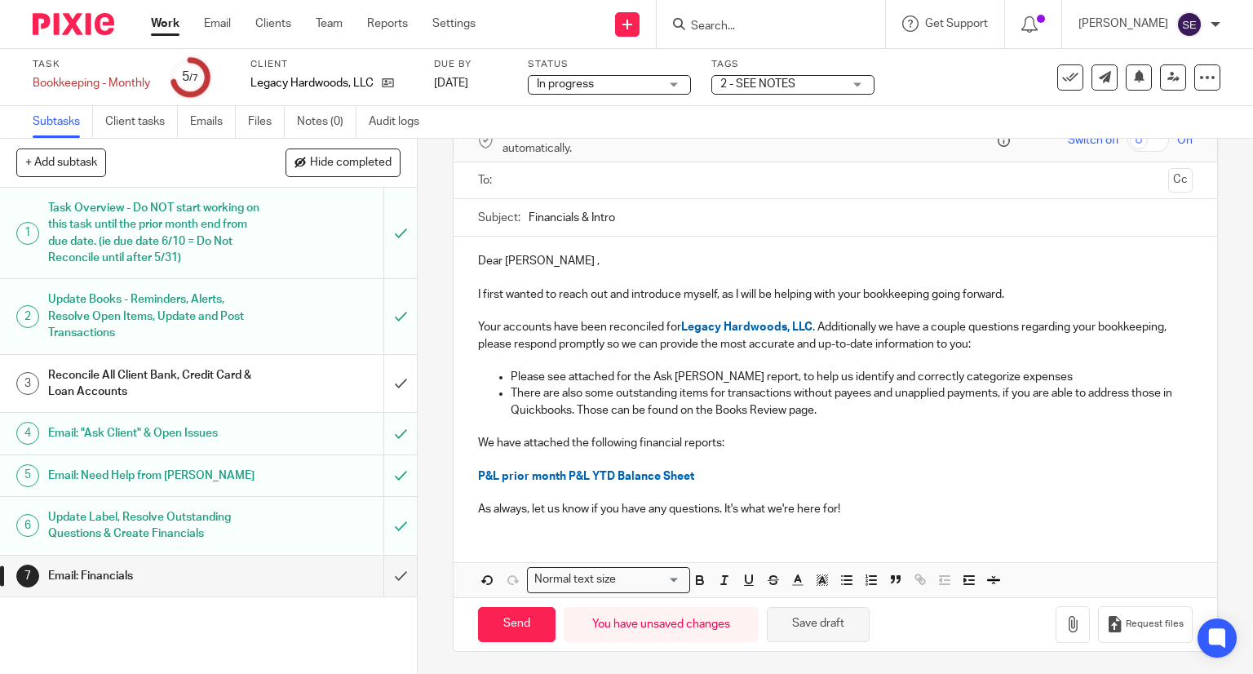
click at [775, 614] on button "Save draft" at bounding box center [818, 624] width 103 height 35
click at [1065, 622] on icon "button" at bounding box center [1073, 624] width 16 height 16
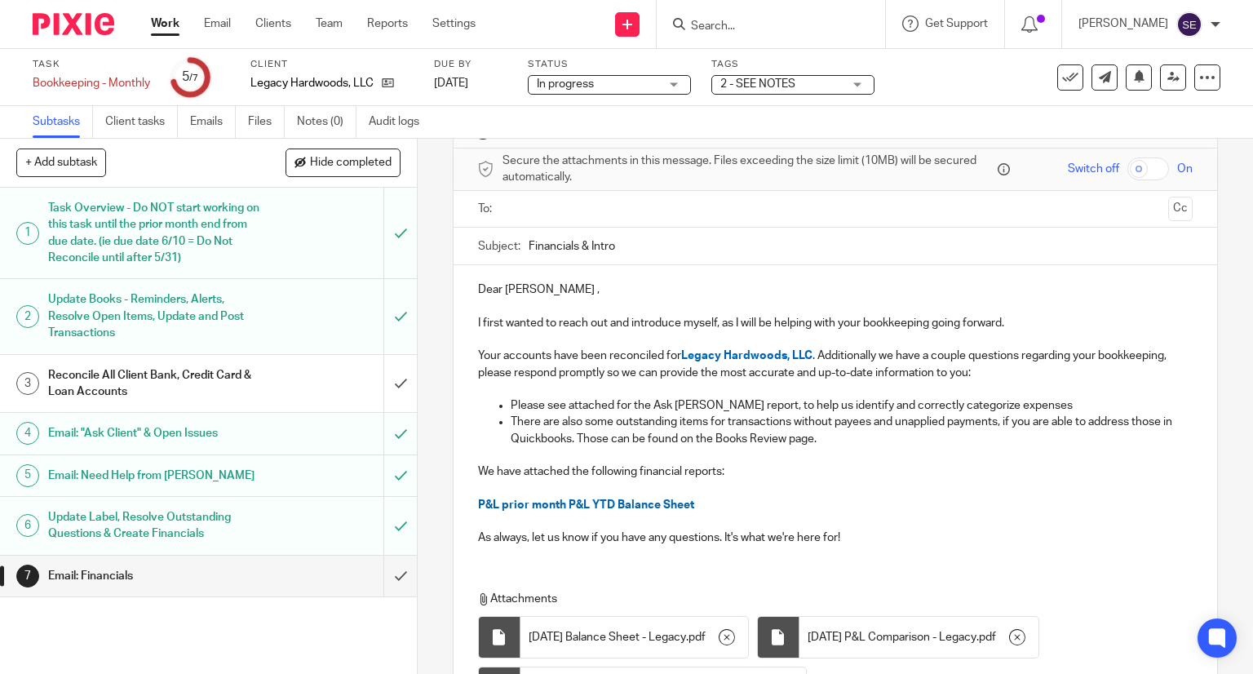
scroll to position [60, 0]
click at [1018, 327] on p "I first wanted to reach out and introduce myself, as I will be helping with you…" at bounding box center [836, 322] width 716 height 16
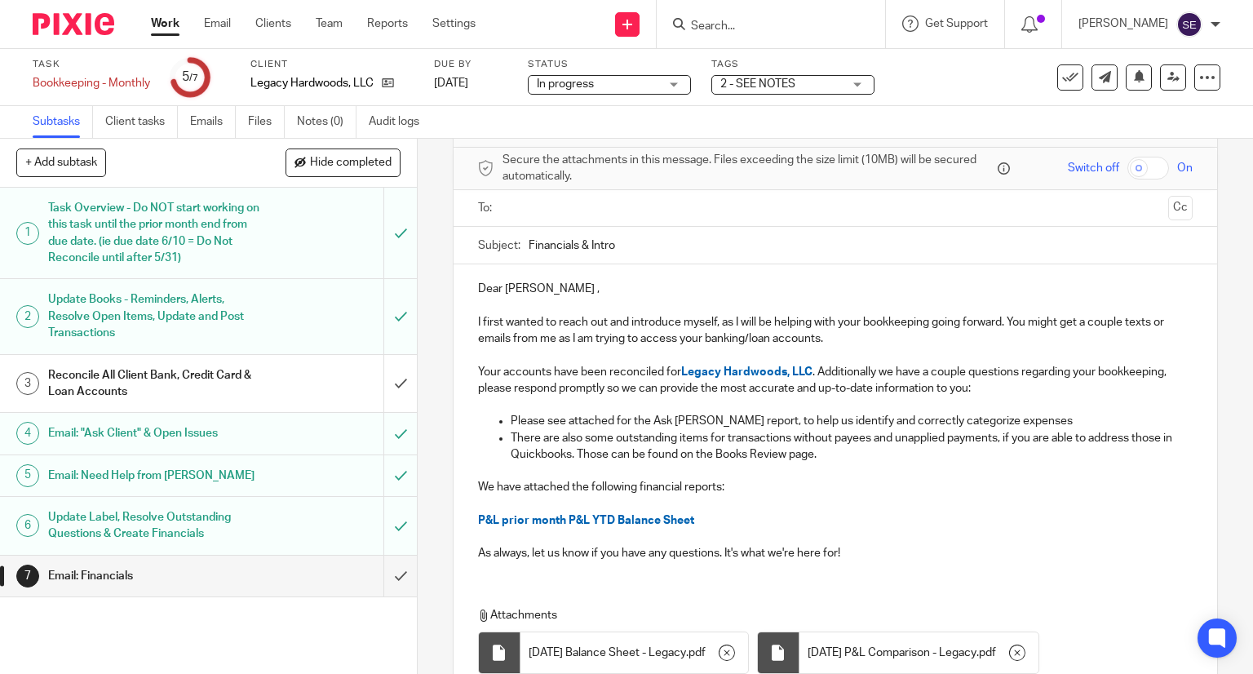
click at [871, 539] on p at bounding box center [836, 537] width 716 height 16
click at [853, 556] on p "As always, let us know if you have any questions. It's what we're here for!" at bounding box center [836, 553] width 716 height 16
click at [478, 552] on p "As always, let us know if you have any questions. It's what we're here for!" at bounding box center [836, 553] width 716 height 16
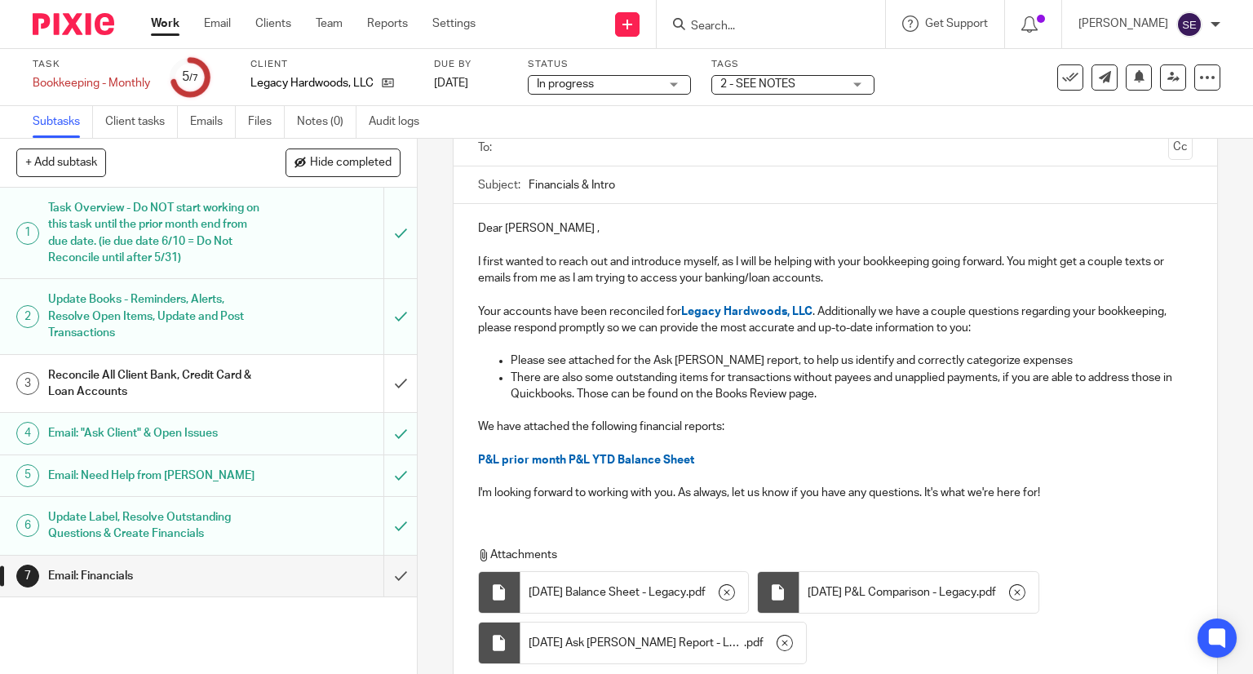
scroll to position [131, 0]
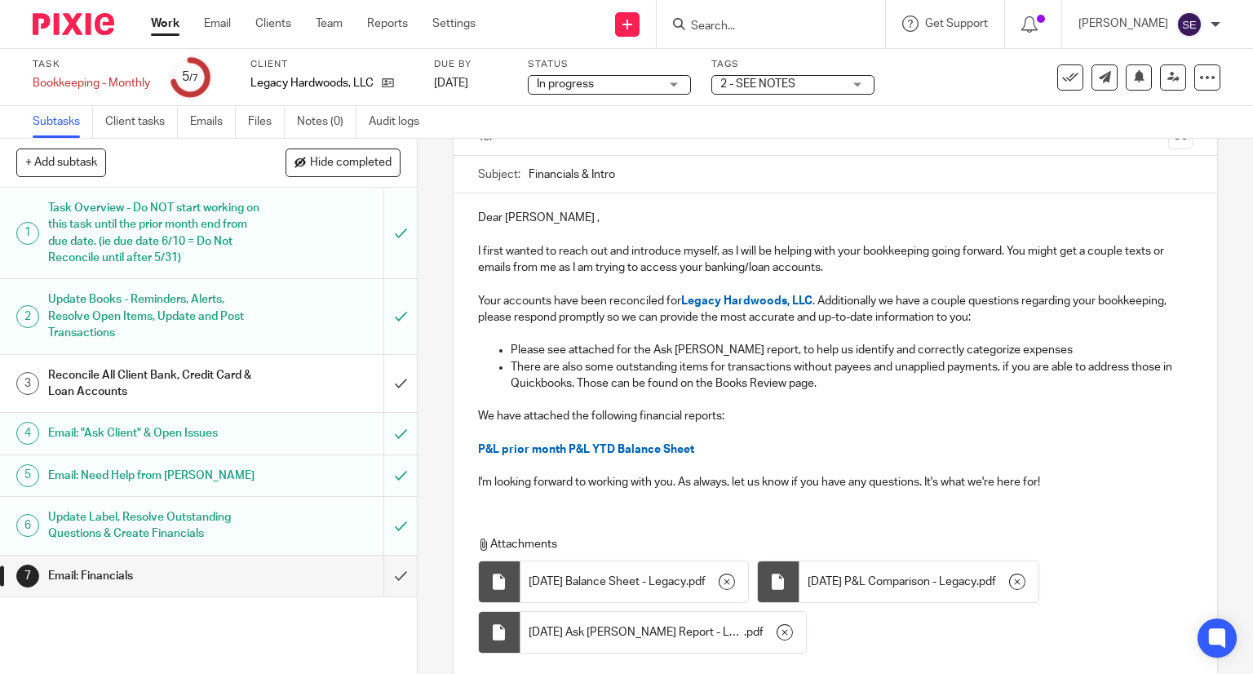
click at [522, 521] on div "Attachments 7.31.25 Balance Sheet - Legacy . pdf 7.31.25 P&L Comparison - Legac…" at bounding box center [836, 591] width 765 height 142
click at [499, 509] on div "Dear Andrew , I first wanted to reach out and introduce myself, as I will be he…" at bounding box center [836, 452] width 765 height 519
click at [506, 500] on div "Dear Andrew , I first wanted to reach out and introduce myself, as I will be he…" at bounding box center [836, 348] width 765 height 310
click at [1064, 485] on p "I'm looking forward to working with you. As always, let us know if you have any…" at bounding box center [836, 482] width 716 height 16
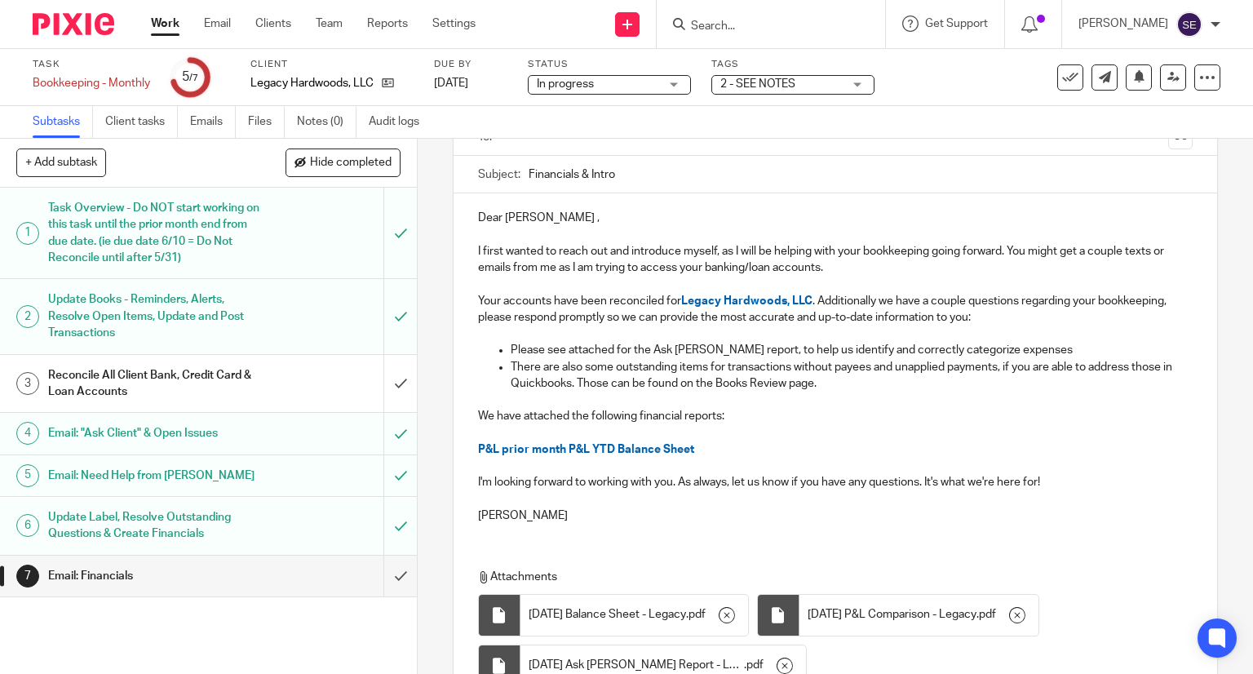
click at [1064, 485] on p "I'm looking forward to working with you. As always, let us know if you have any…" at bounding box center [836, 482] width 716 height 16
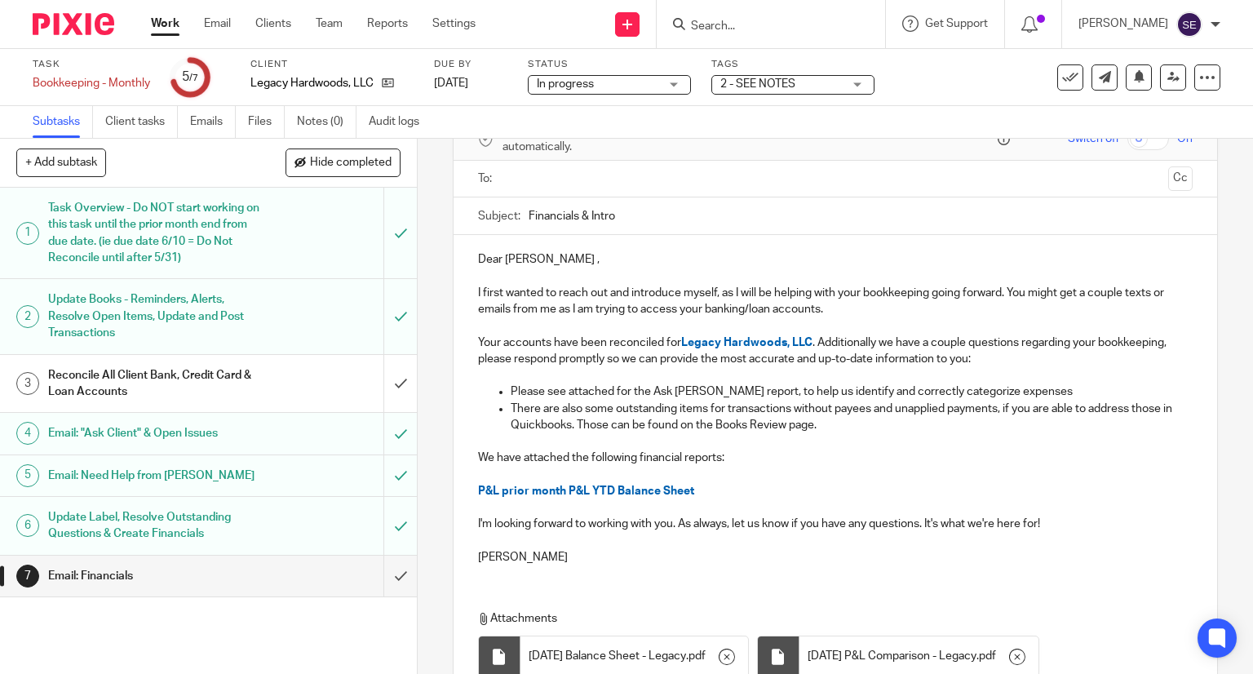
scroll to position [88, 0]
click at [1011, 413] on p "There are also some outstanding items for transactions without payees and unapp…" at bounding box center [852, 417] width 683 height 33
click at [1000, 413] on p "There are also some outstanding items for transactions without payees and unapp…" at bounding box center [852, 417] width 683 height 33
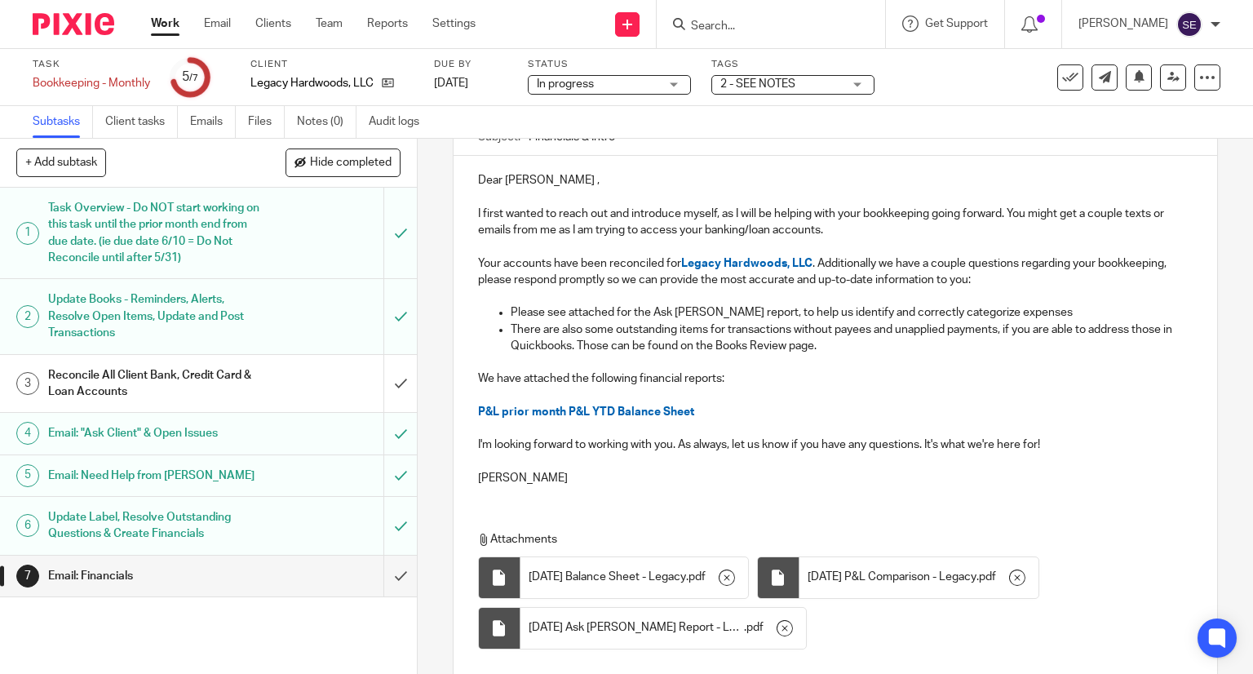
scroll to position [0, 0]
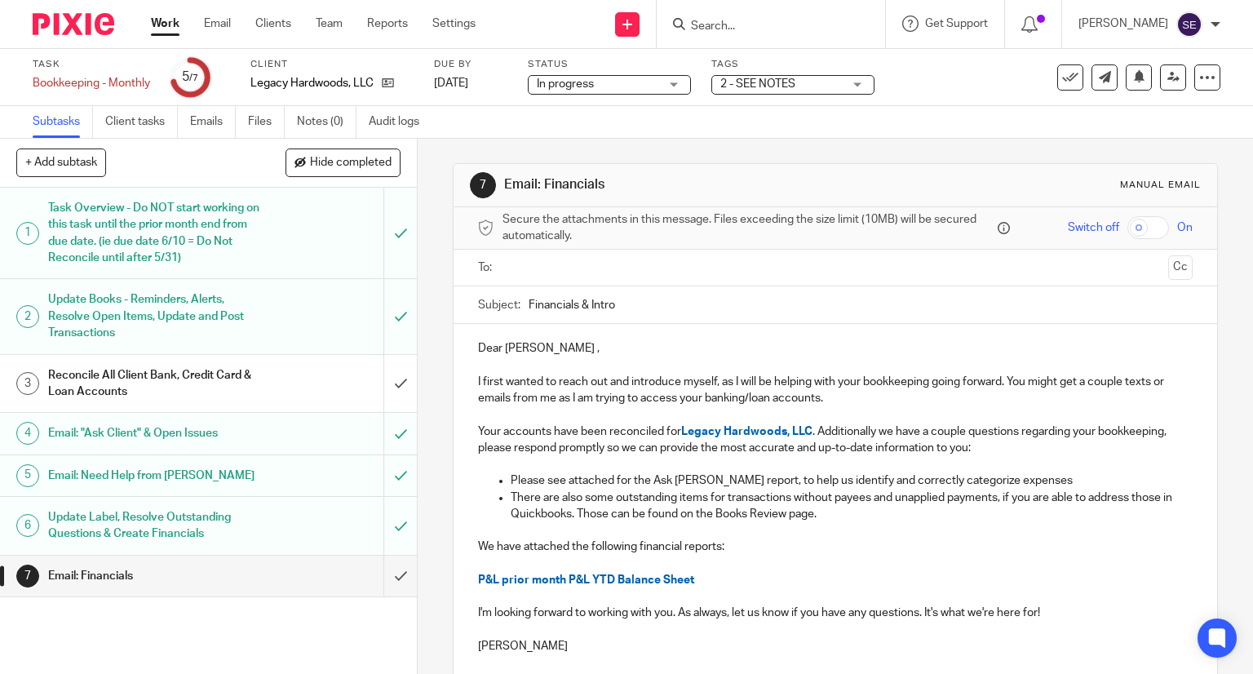
click at [950, 265] on input "text" at bounding box center [835, 268] width 654 height 19
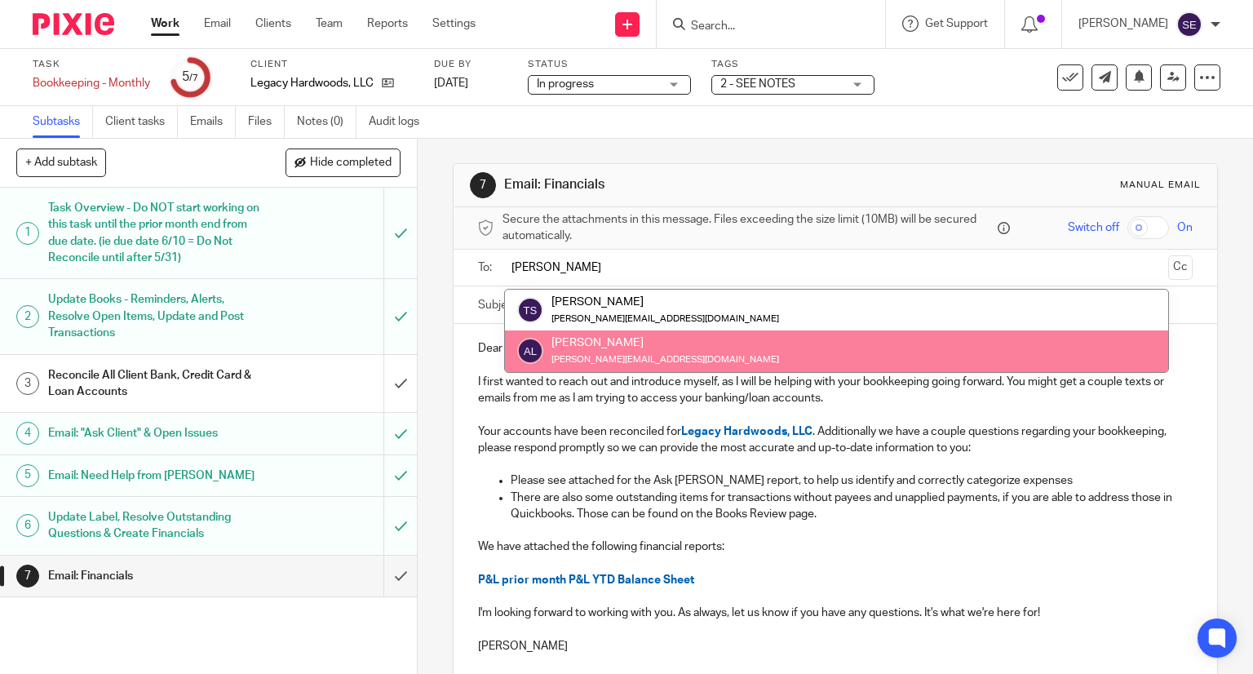
type input "Andrew"
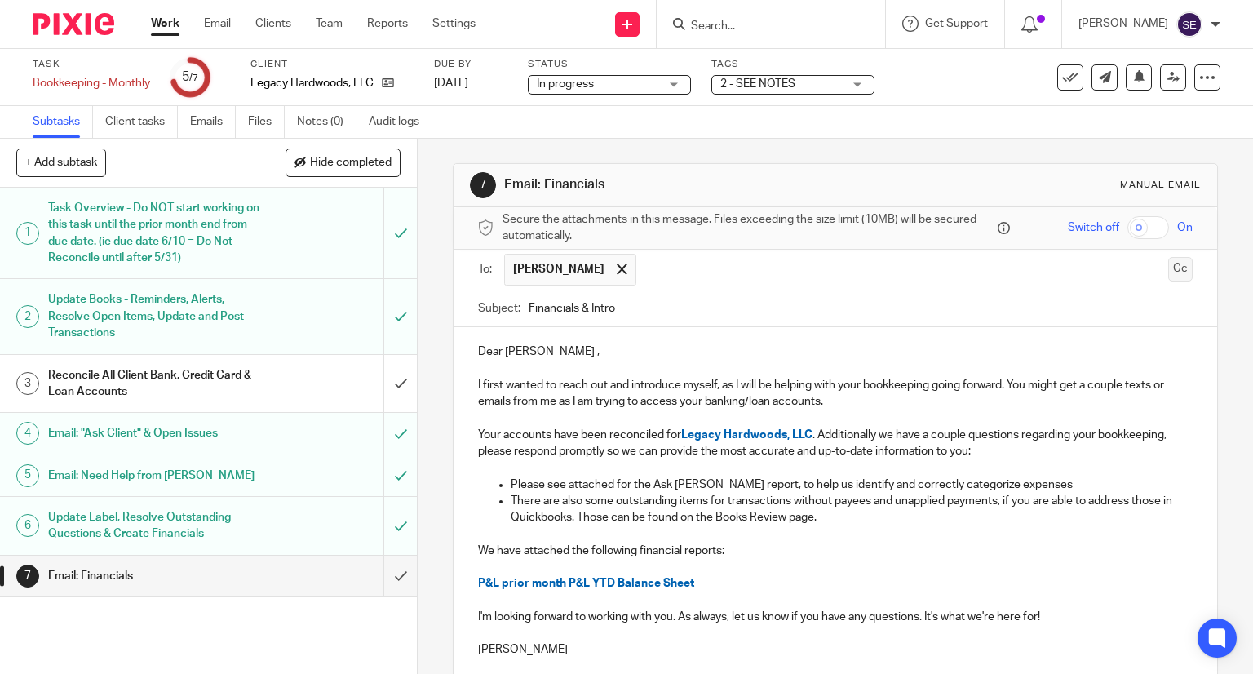
click at [1168, 264] on button "Cc" at bounding box center [1180, 269] width 24 height 24
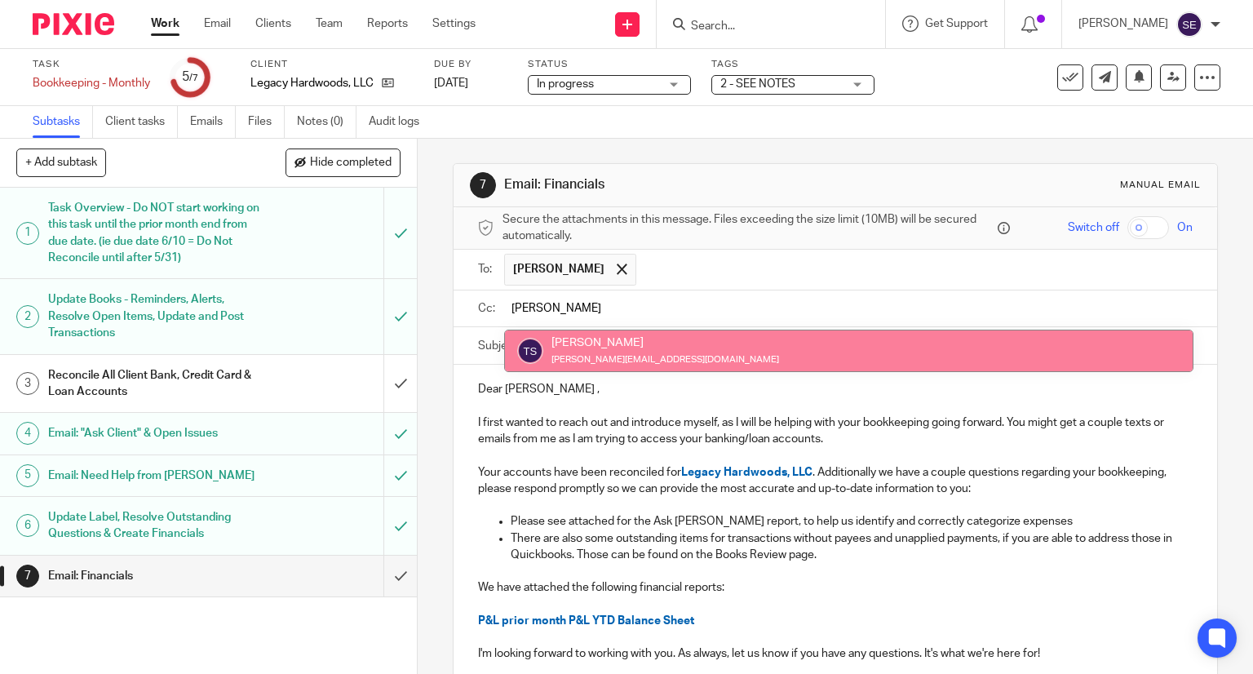
type input "Tina"
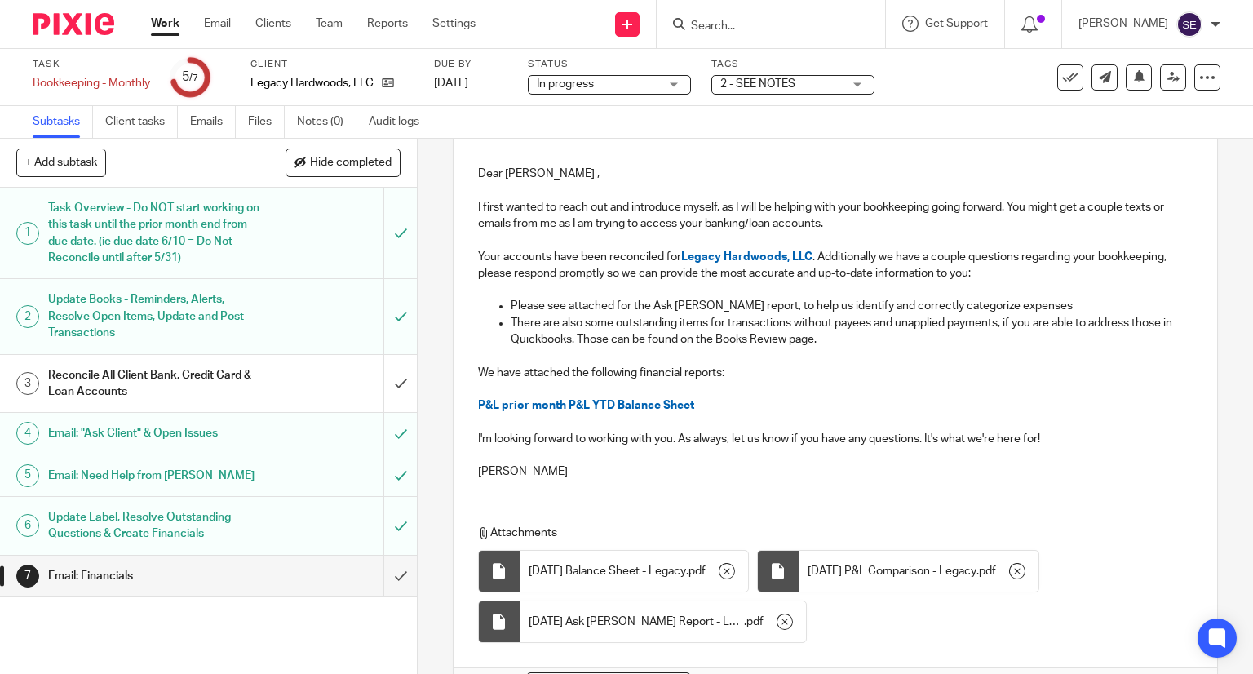
scroll to position [322, 0]
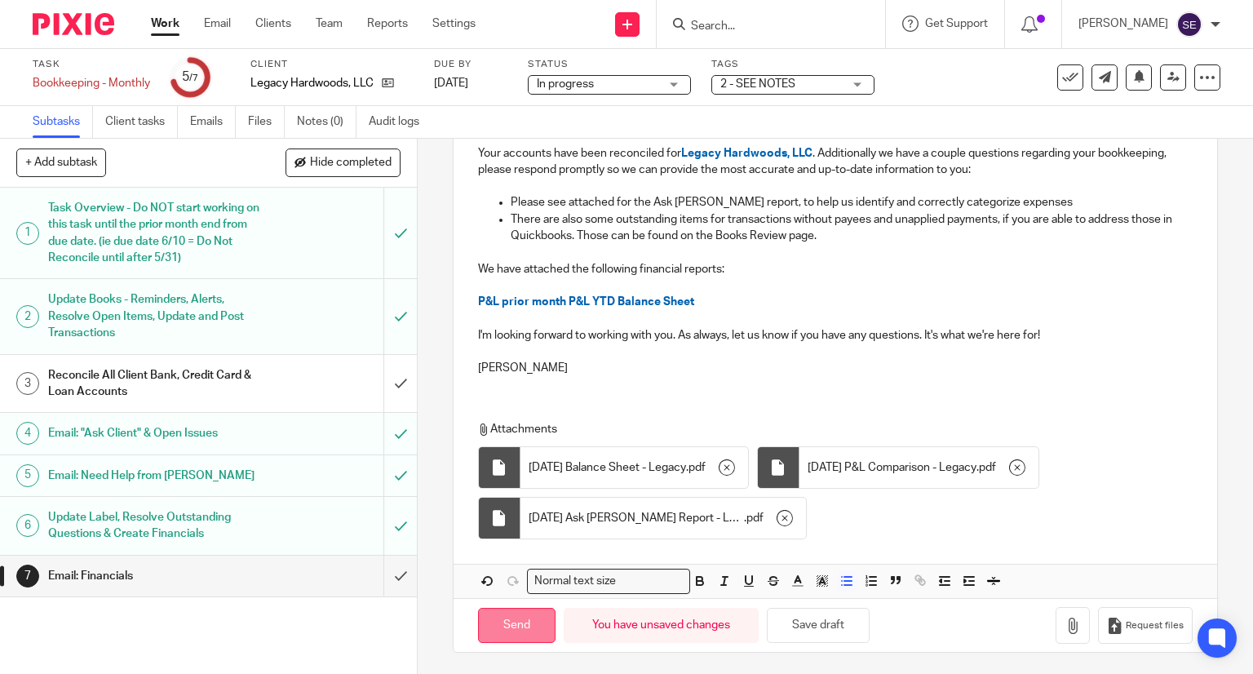
click at [512, 618] on input "Send" at bounding box center [517, 625] width 78 height 35
type input "Sent"
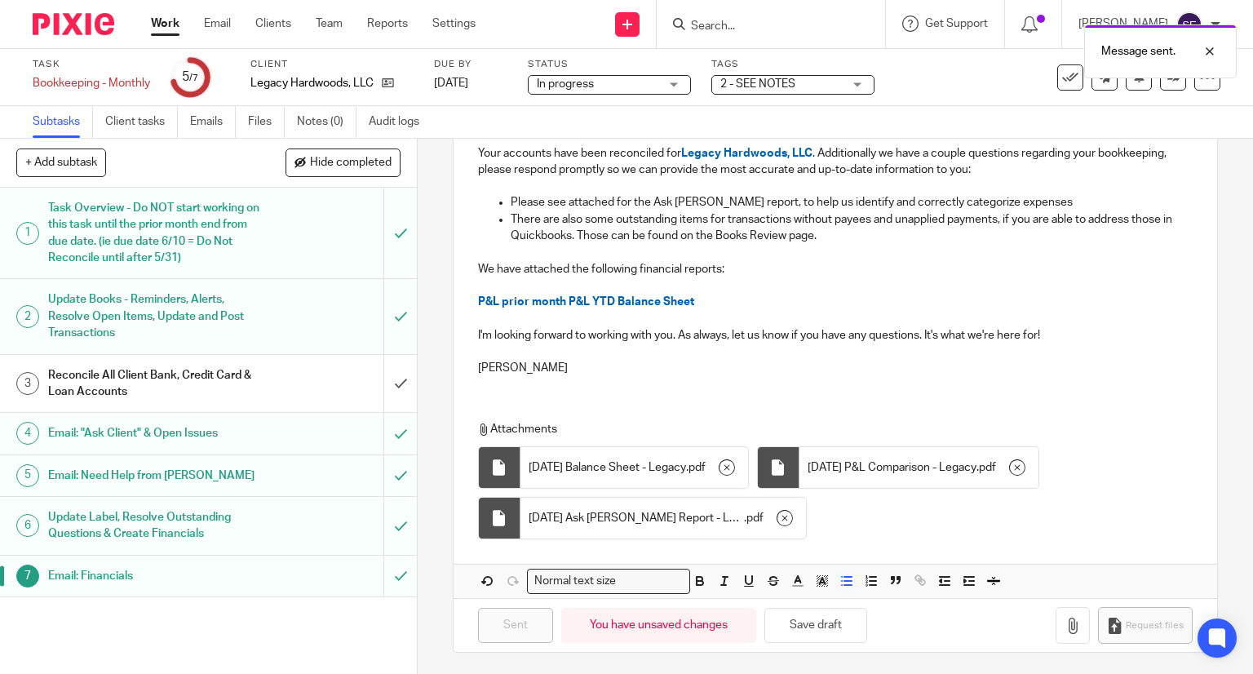
click at [1057, 76] on div "Message sent." at bounding box center [932, 47] width 610 height 62
click at [1062, 78] on icon at bounding box center [1070, 77] width 16 height 16
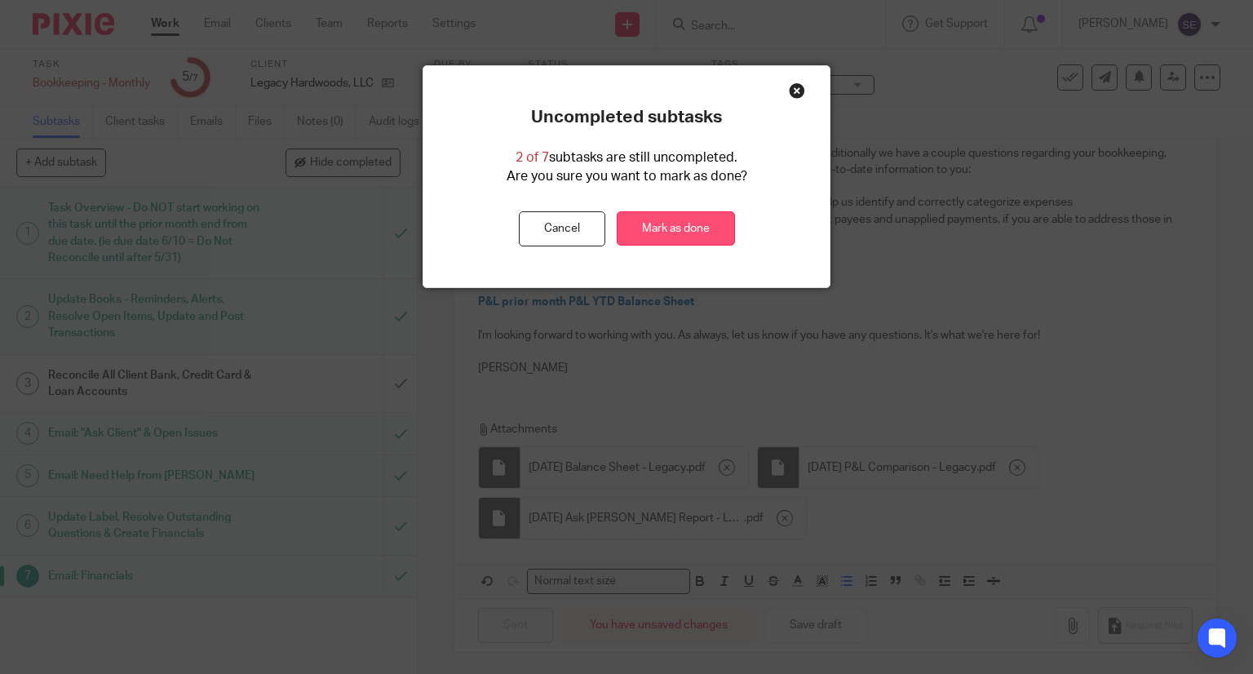
click at [650, 224] on link "Mark as done" at bounding box center [676, 228] width 118 height 35
